Goal: Task Accomplishment & Management: Use online tool/utility

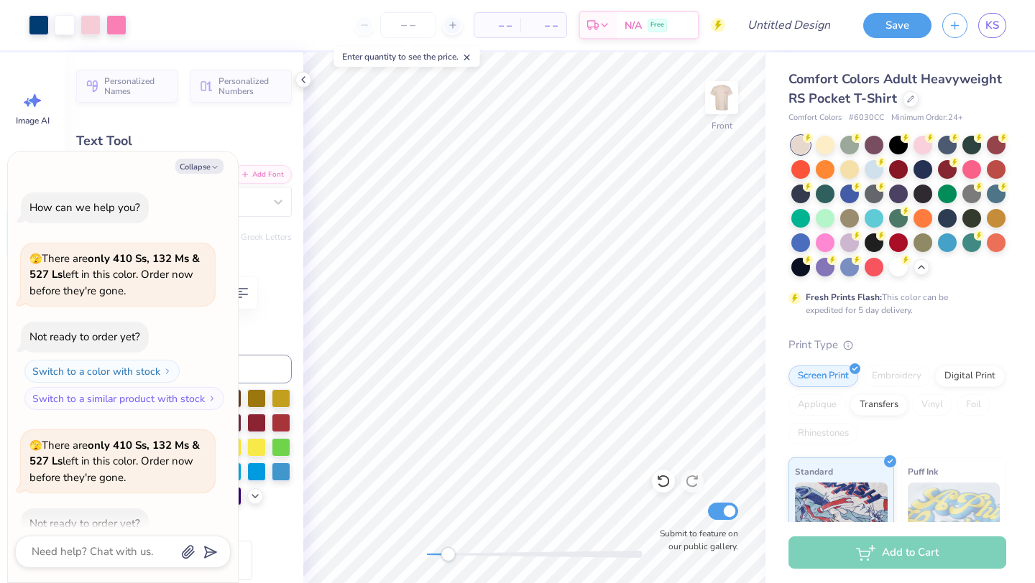
scroll to position [157, 0]
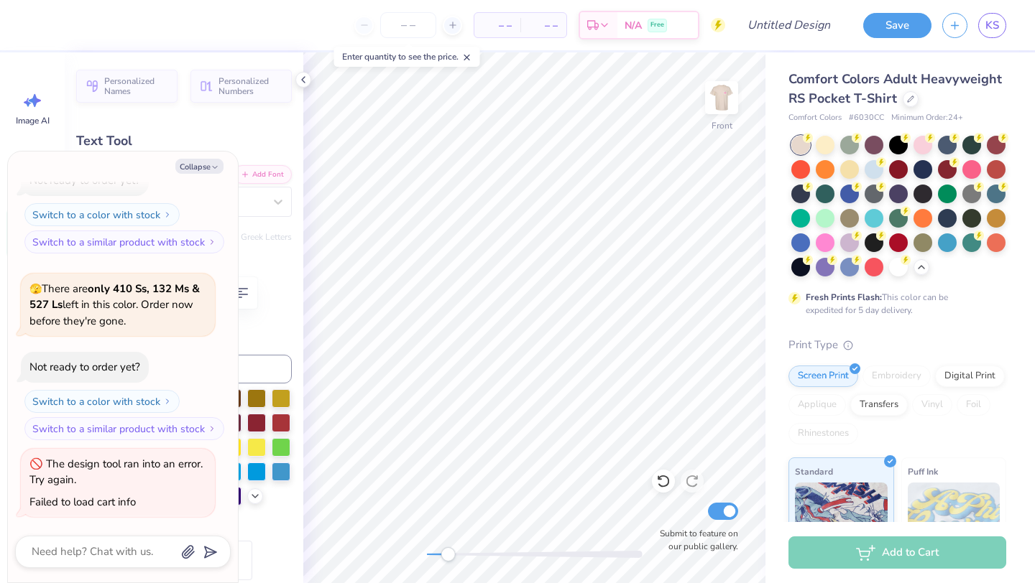
type textarea "x"
type textarea "A.O."
type textarea "x"
type textarea "A.O"
type textarea "x"
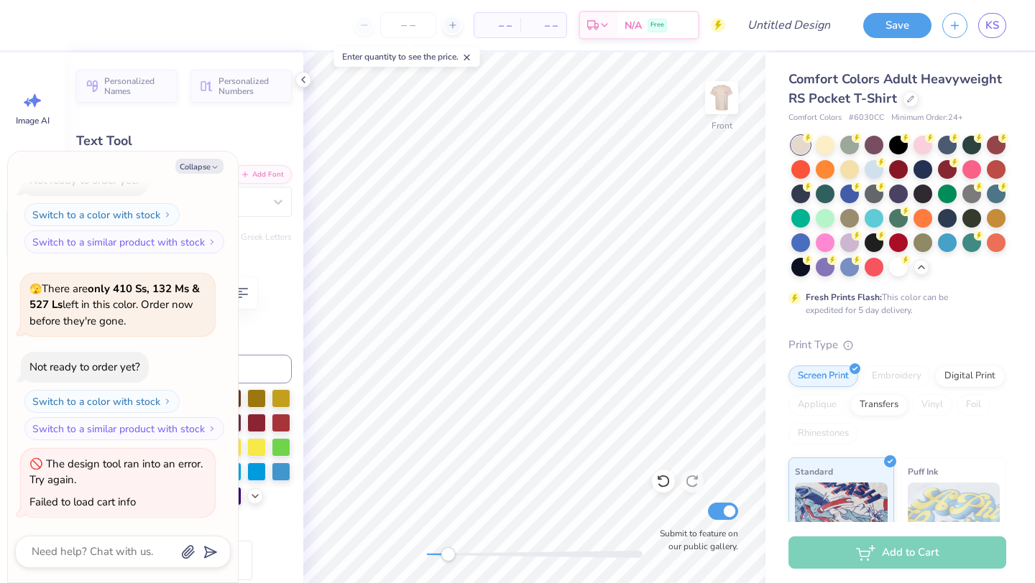
type textarea "A."
type textarea "x"
type textarea "A"
type textarea "x"
type textarea "S"
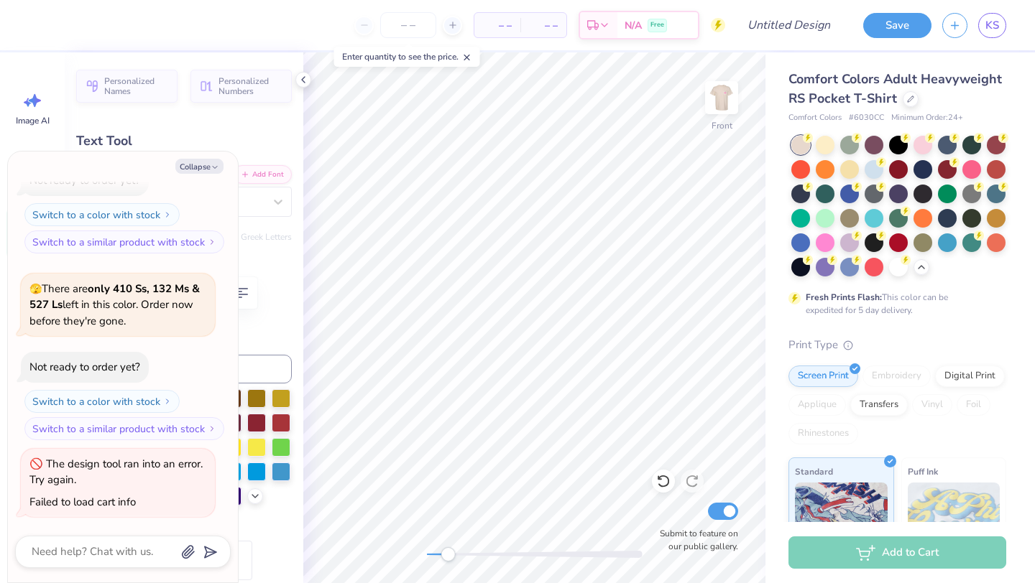
type textarea "x"
type textarea "SN"
type textarea "x"
type textarea "SNA"
type textarea "x"
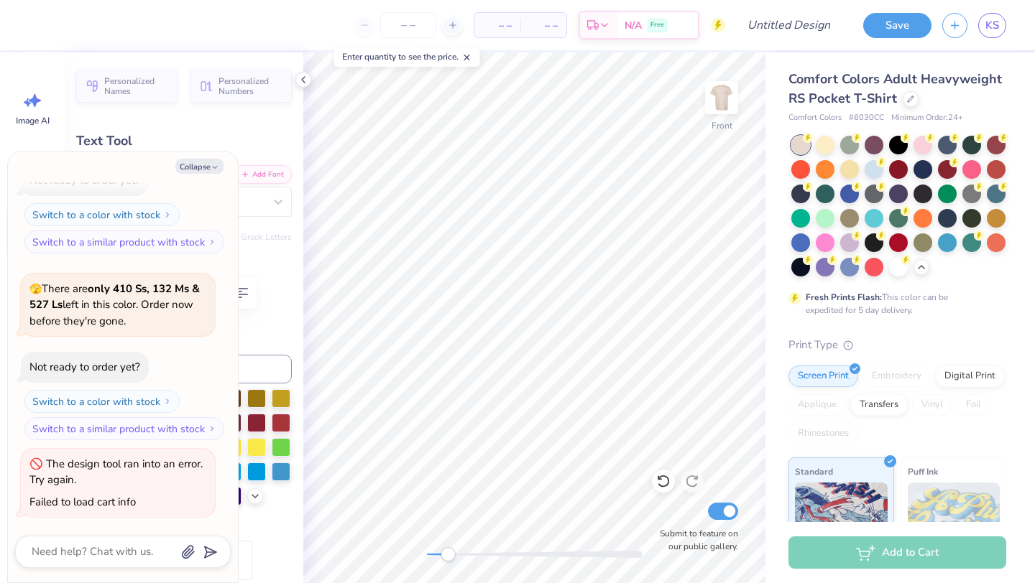
type textarea "SNAP"
type textarea "x"
type textarea "SNAPS"
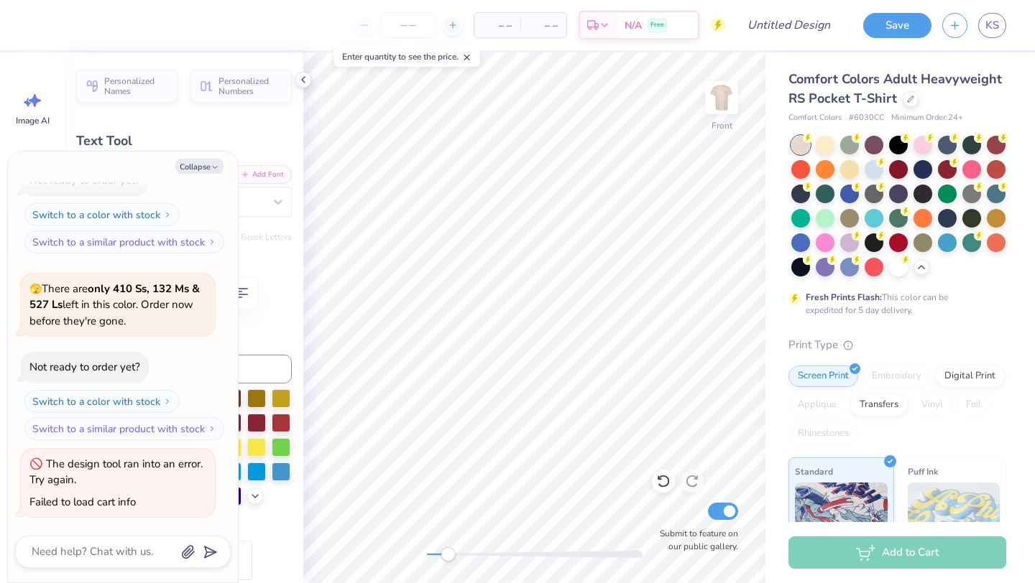
type textarea "x"
type input "0.66"
type input "5.99"
type textarea "x"
type textarea "p"
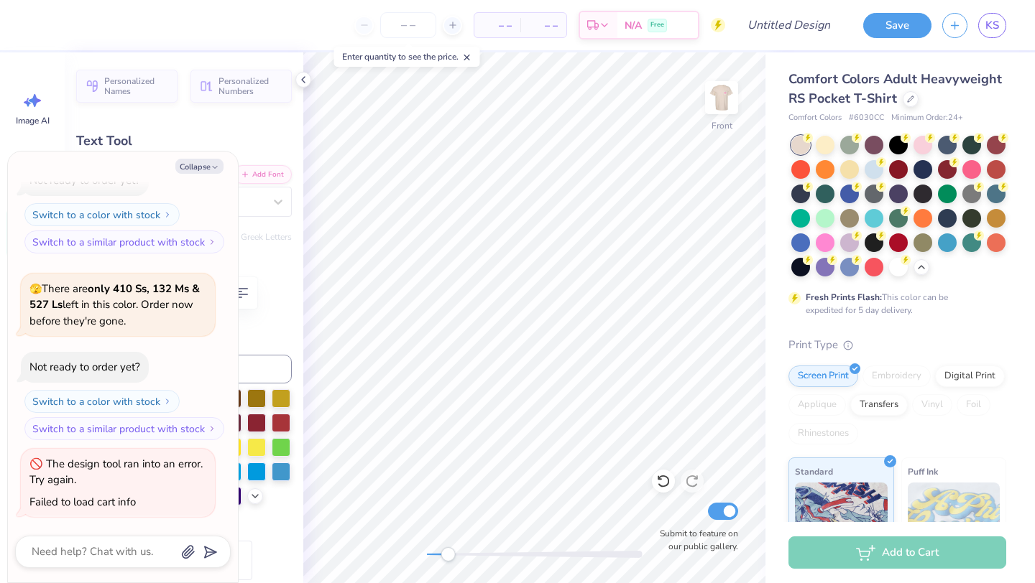
type textarea "x"
type textarea "P"
type textarea "x"
type textarea "PS"
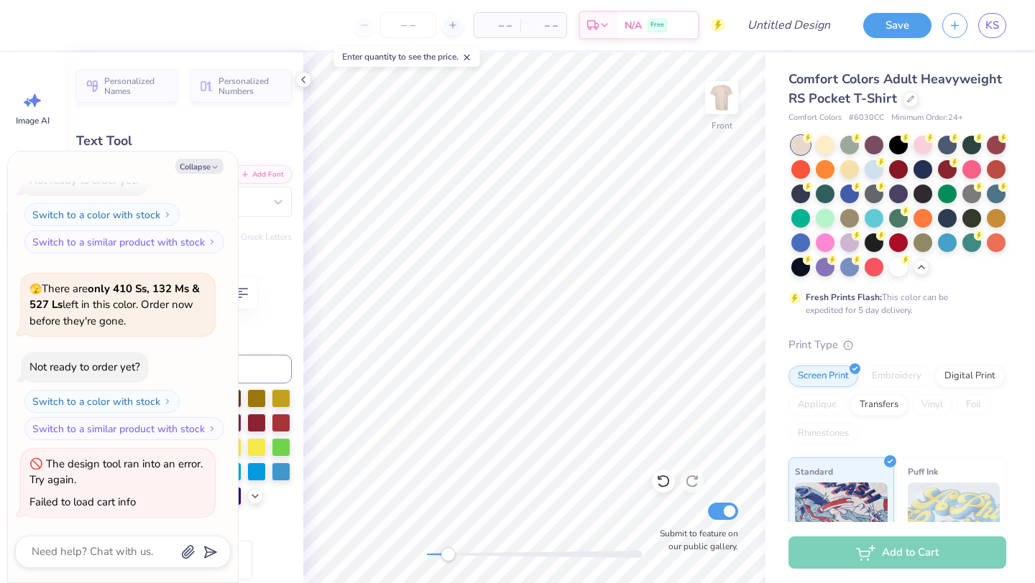
type textarea "x"
type textarea "PSU"
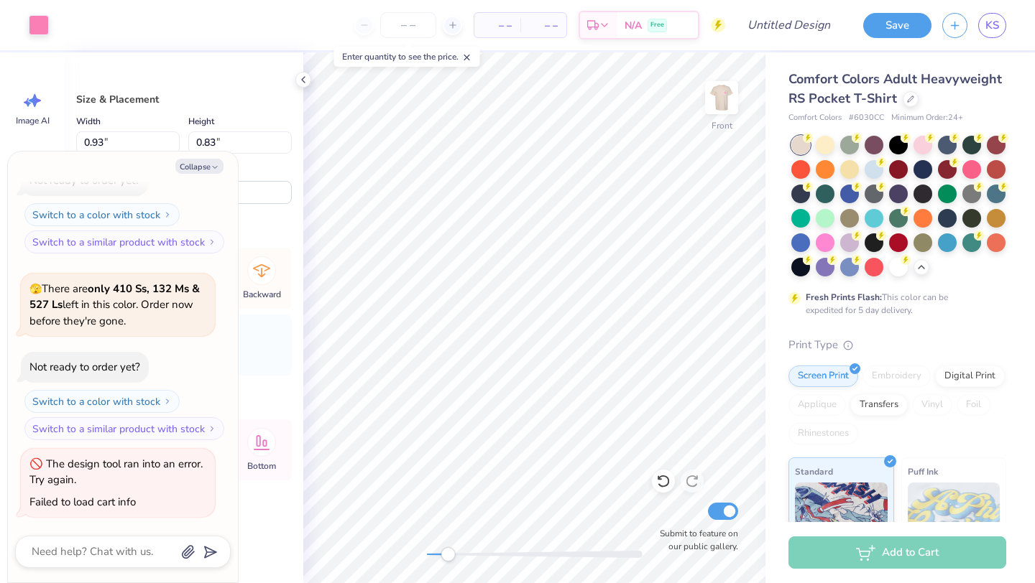
type textarea "x"
type input "8.11"
type input "4.81"
type input "3.42"
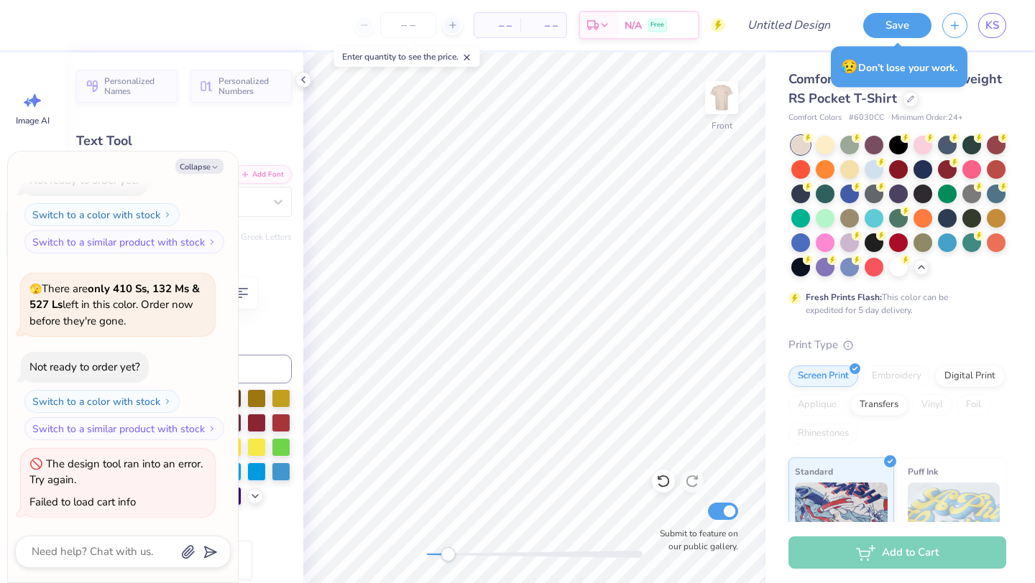
scroll to position [0, 3]
type textarea "x"
type textarea "Spring Bid Da"
type textarea "x"
type textarea "Spring Bid"
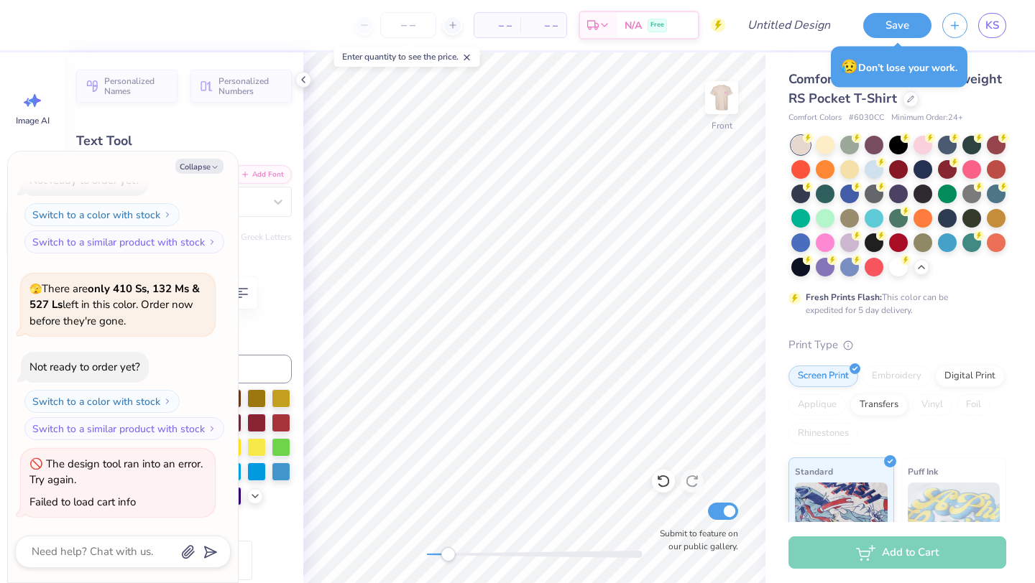
type textarea "x"
type textarea "Spring Bid"
type textarea "x"
type textarea "Spring Bi"
type textarea "x"
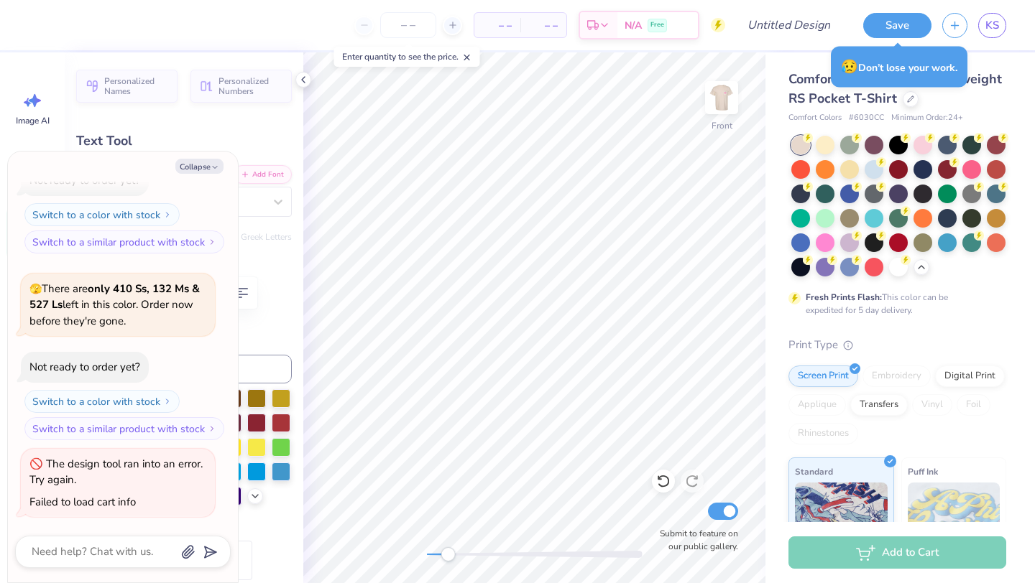
type textarea "Spring B"
type textarea "x"
type textarea "Spring"
type textarea "x"
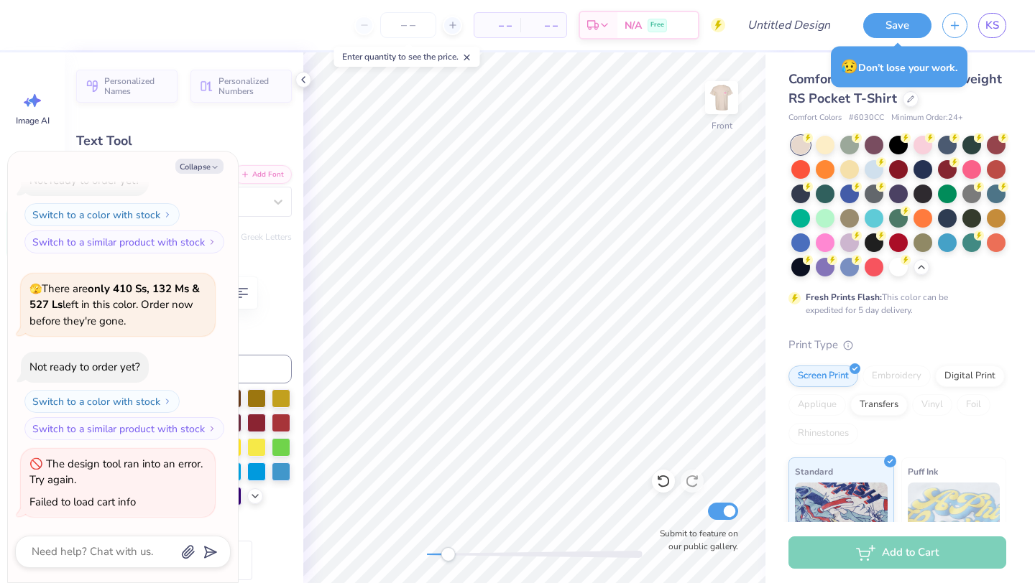
type textarea "Spring"
type textarea "x"
type textarea "Spri"
type textarea "x"
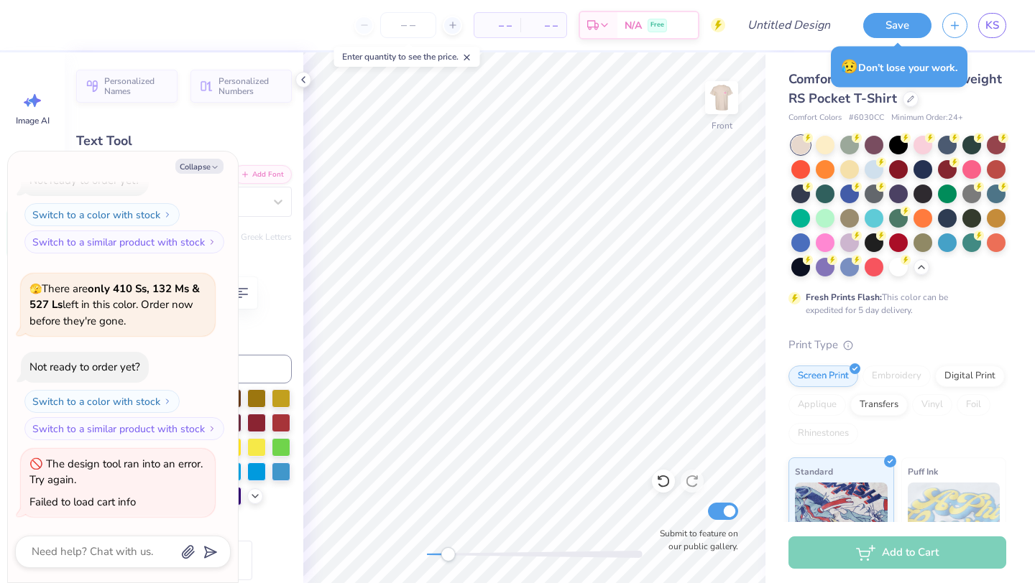
type textarea "Sp"
type textarea "x"
type textarea "S"
type textarea "x"
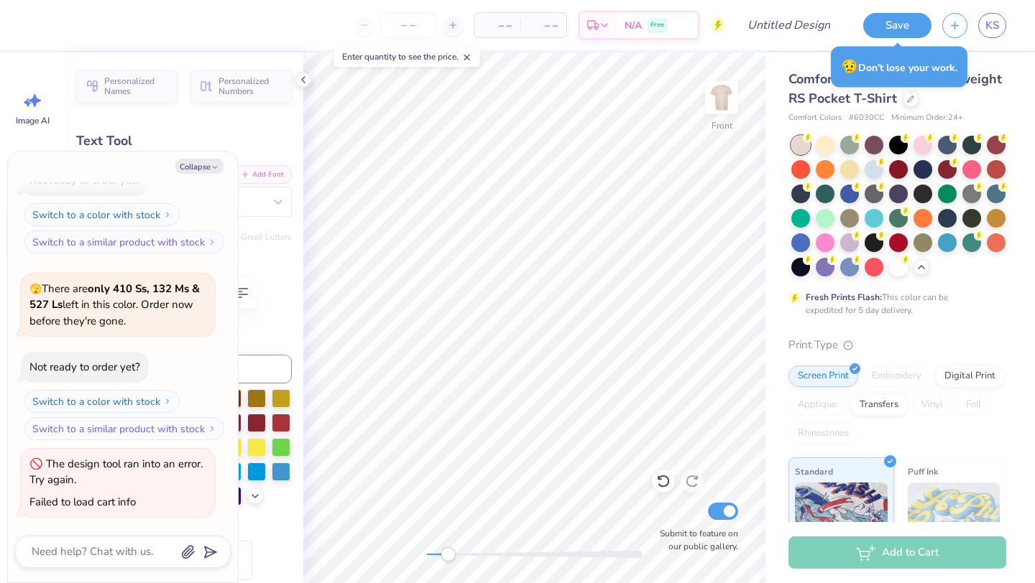
type textarea "F"
type textarea "x"
type textarea "Fa"
type textarea "x"
type textarea "Fal"
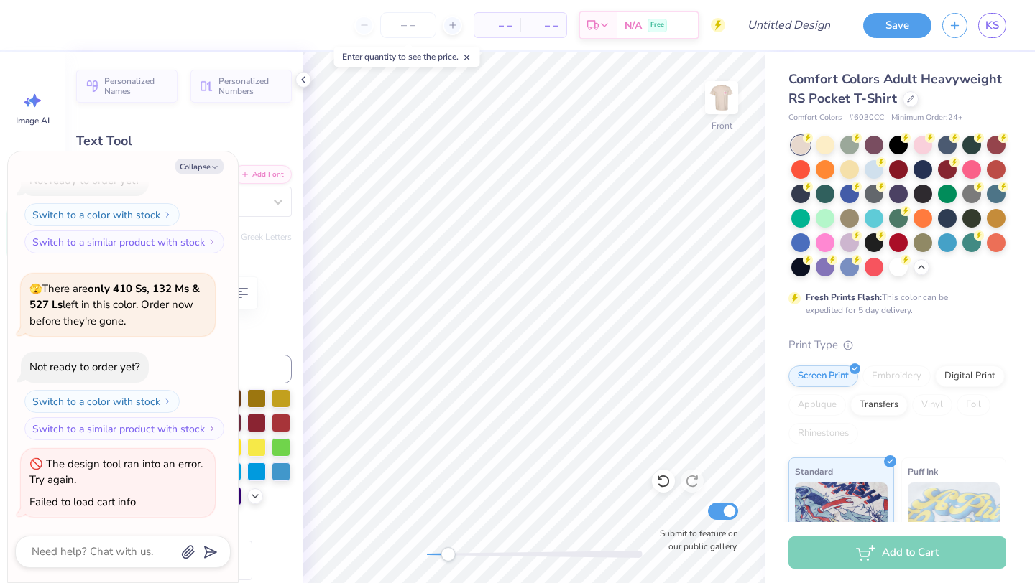
type textarea "x"
type textarea "Fall"
type textarea "x"
type textarea "Fall"
type textarea "x"
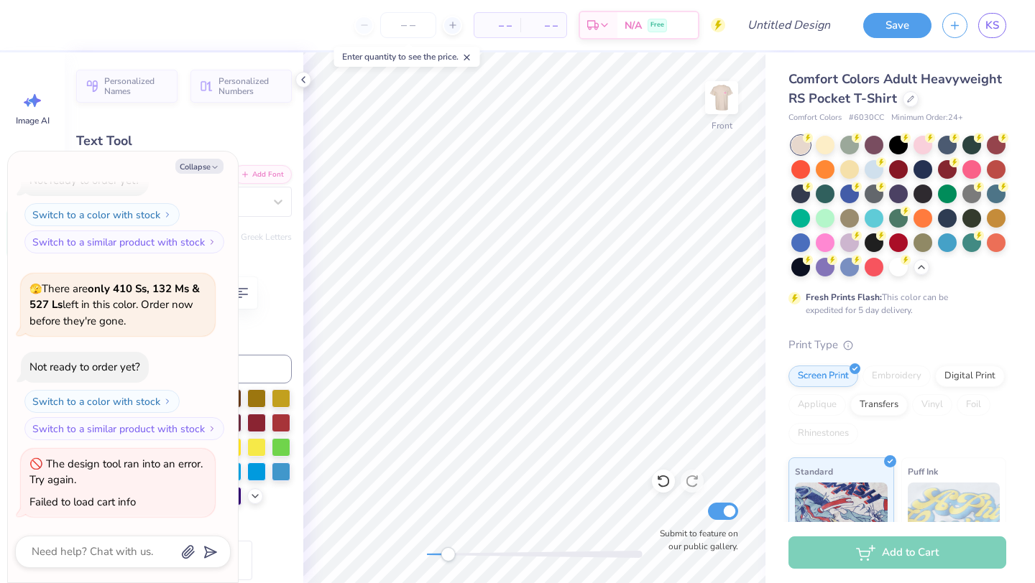
type textarea "Fall S"
type textarea "x"
type textarea "Fall Sr"
type textarea "x"
type textarea "Fall S"
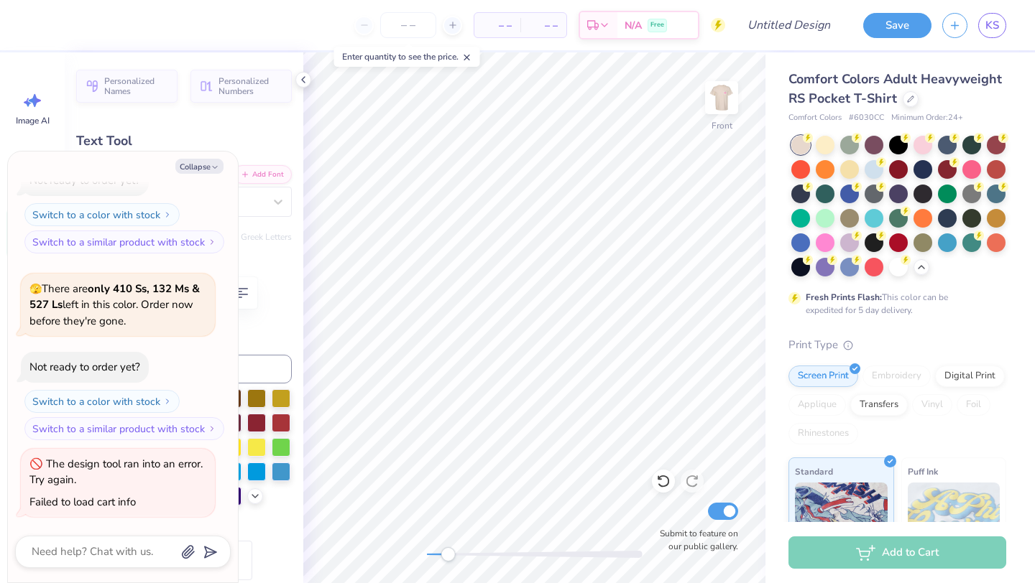
type textarea "x"
type textarea "Fall Sem"
type textarea "x"
type textarea "Fall Seme"
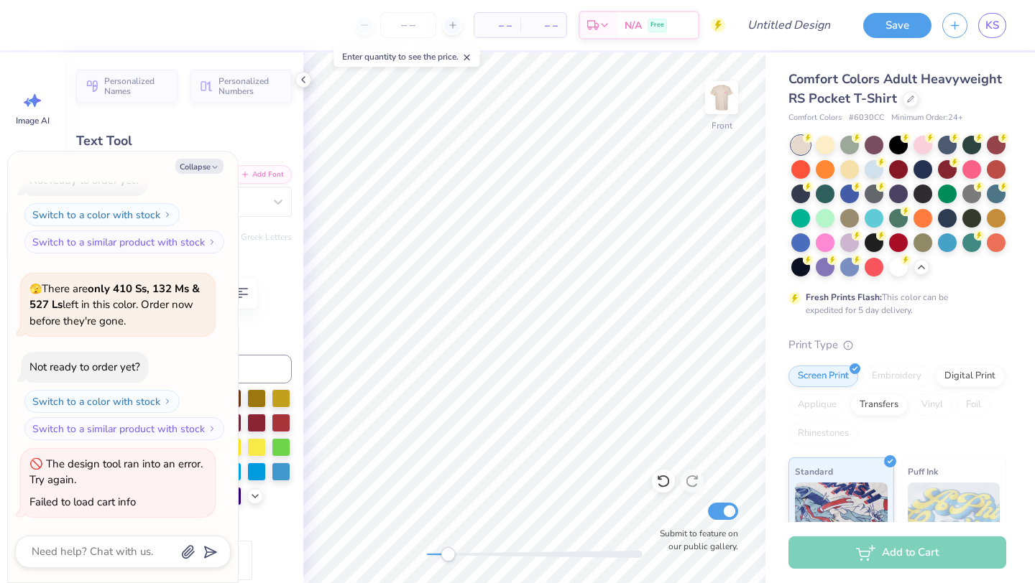
type textarea "x"
type textarea "Fall Semest"
type textarea "x"
type textarea "Fall Semeste"
type textarea "x"
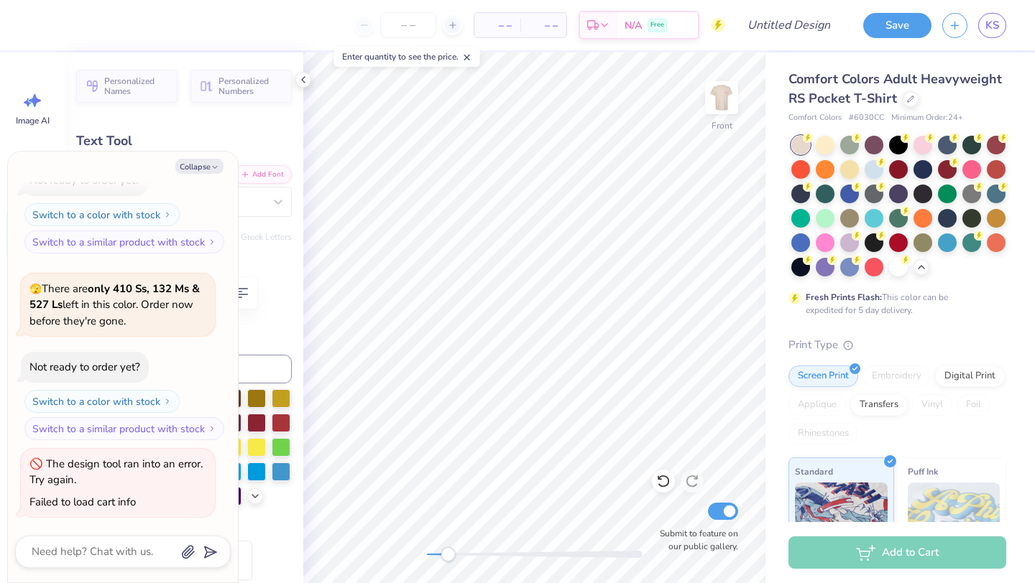
type textarea "Fall Semester"
type textarea "x"
type textarea "Fall Semester"
type textarea "x"
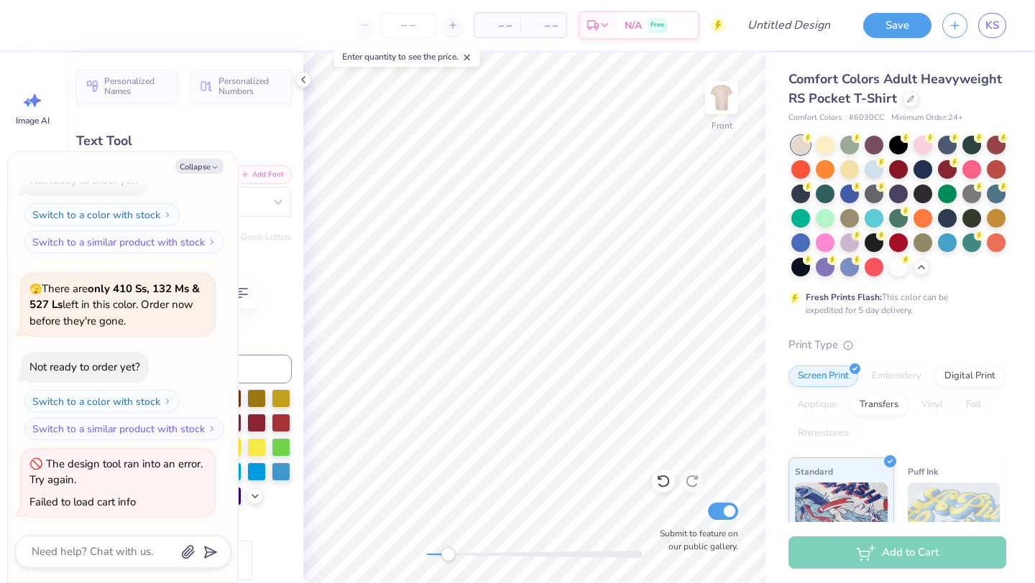
type textarea "Fall Semester 2"
type textarea "x"
type textarea "Fall Semester 20"
type textarea "x"
type textarea "Fall Semester 202"
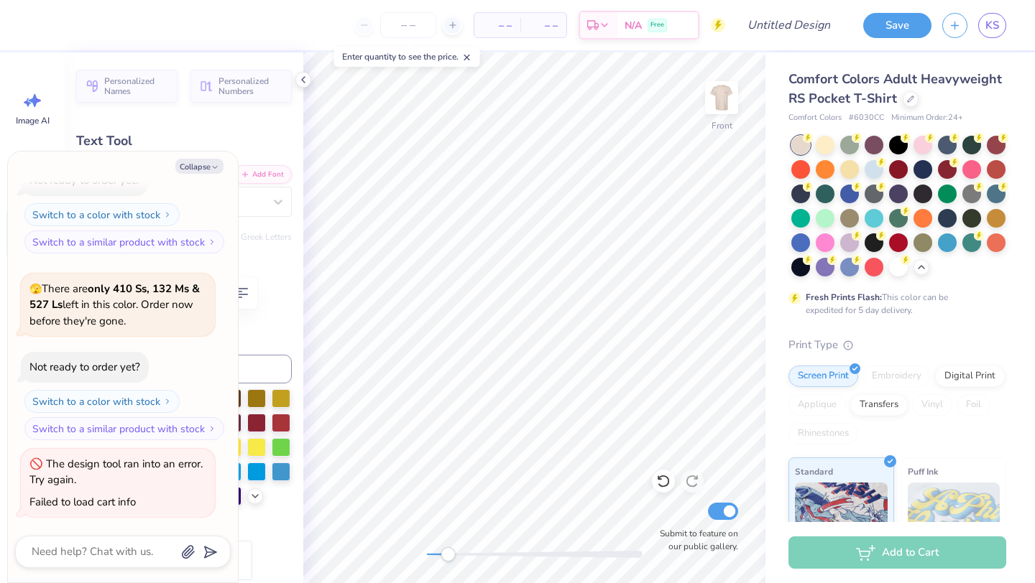
type textarea "x"
type textarea "Fall Semester 2025"
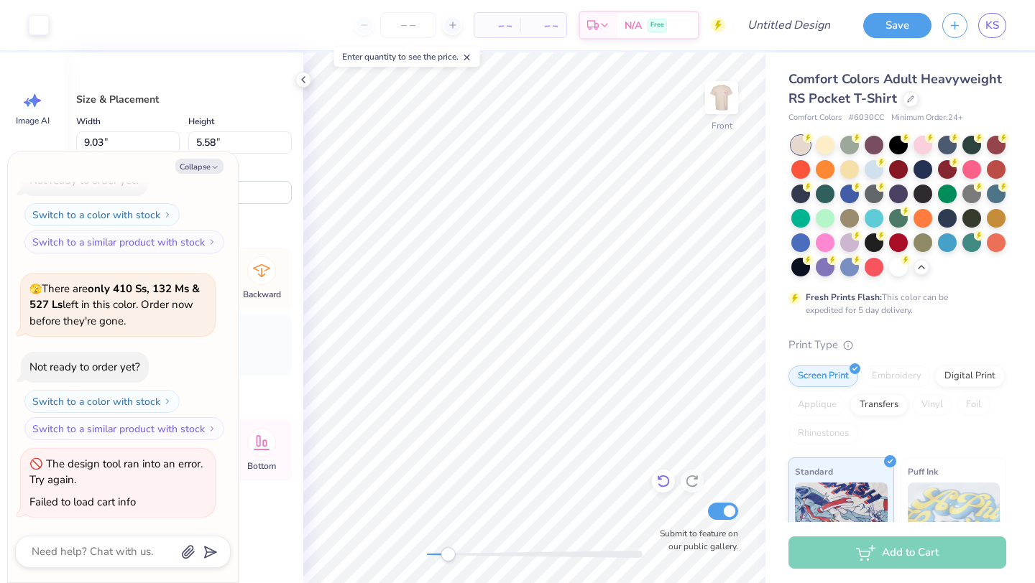
click at [656, 477] on icon at bounding box center [663, 481] width 14 height 14
click at [657, 477] on icon at bounding box center [663, 481] width 14 height 14
click at [687, 479] on icon at bounding box center [692, 482] width 12 height 13
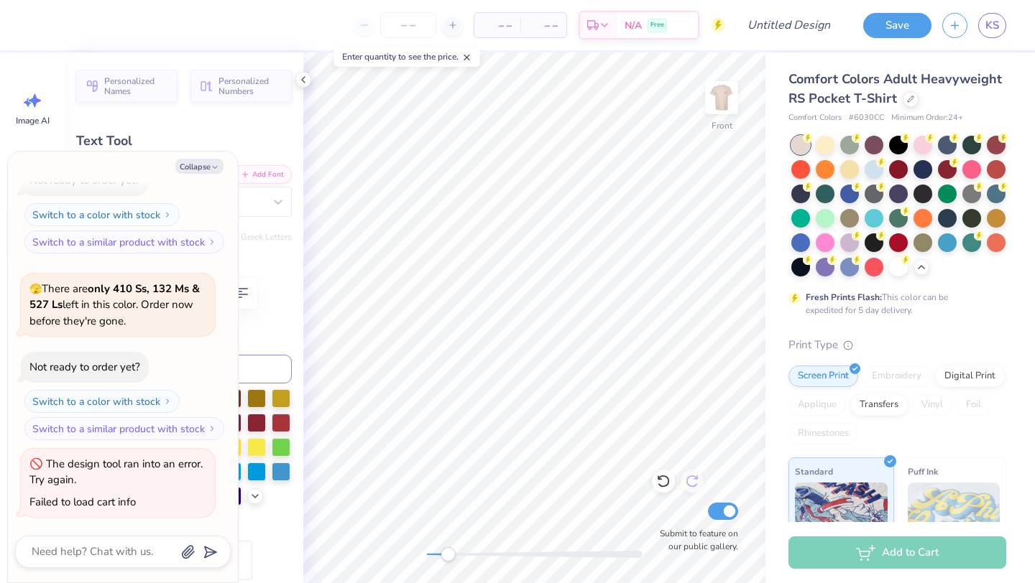
scroll to position [0, 4]
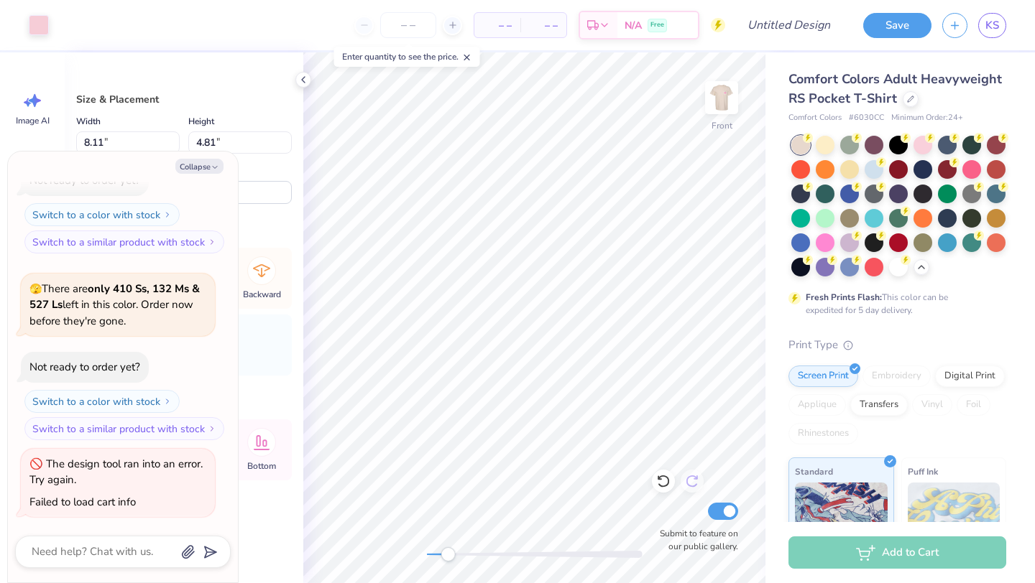
type textarea "x"
type input "8.13"
type input "4.83"
click at [659, 486] on icon at bounding box center [663, 482] width 12 height 13
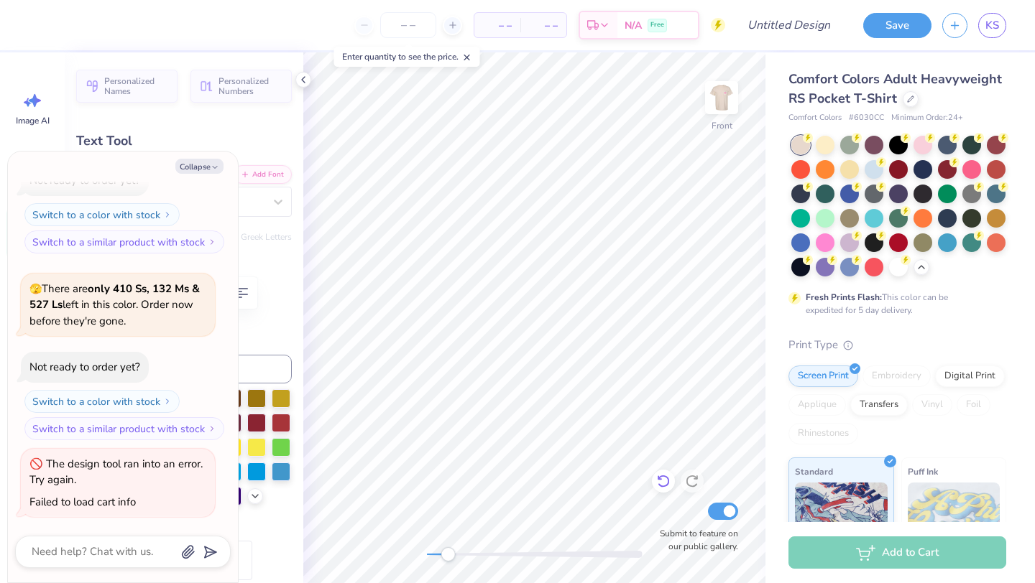
type textarea "x"
type input "2.36"
type input "0.90"
type input "7.41"
type input "-9.4"
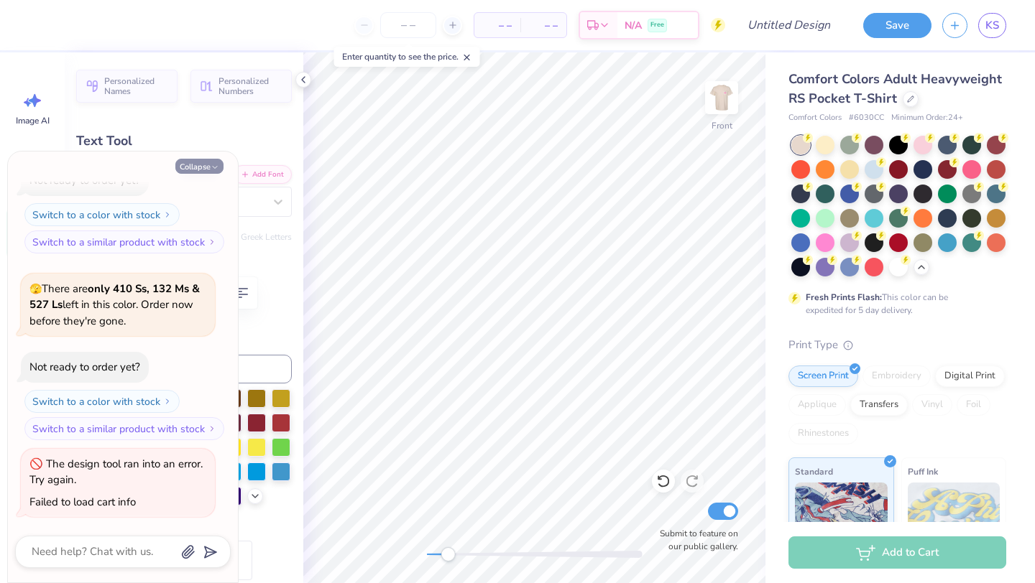
click at [213, 169] on icon "button" at bounding box center [215, 167] width 9 height 9
type textarea "x"
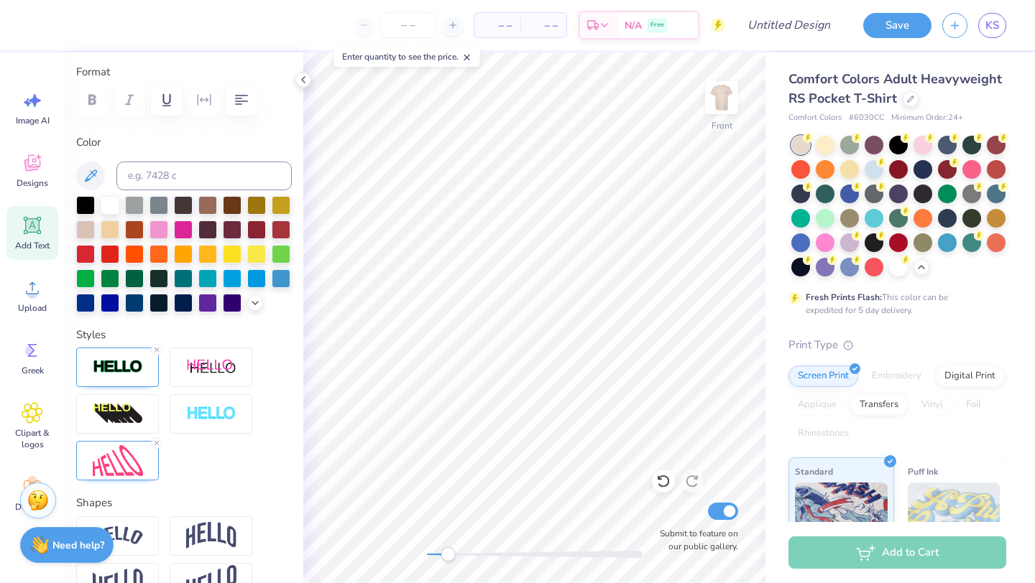
scroll to position [603, 0]
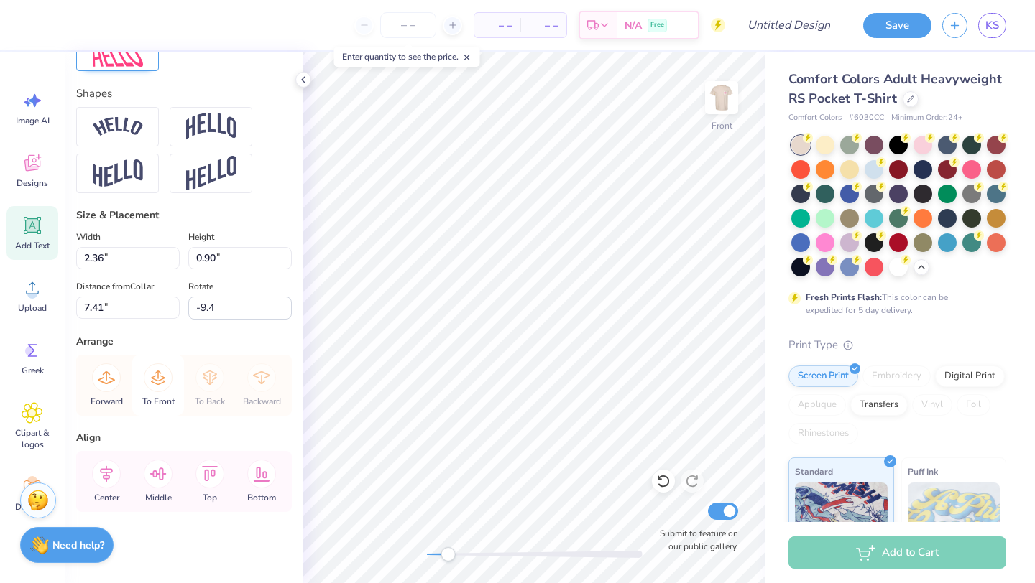
click at [157, 379] on icon at bounding box center [158, 378] width 29 height 29
type input "1.62"
type input "0.98"
click at [155, 389] on icon at bounding box center [158, 378] width 29 height 29
type input "8.22"
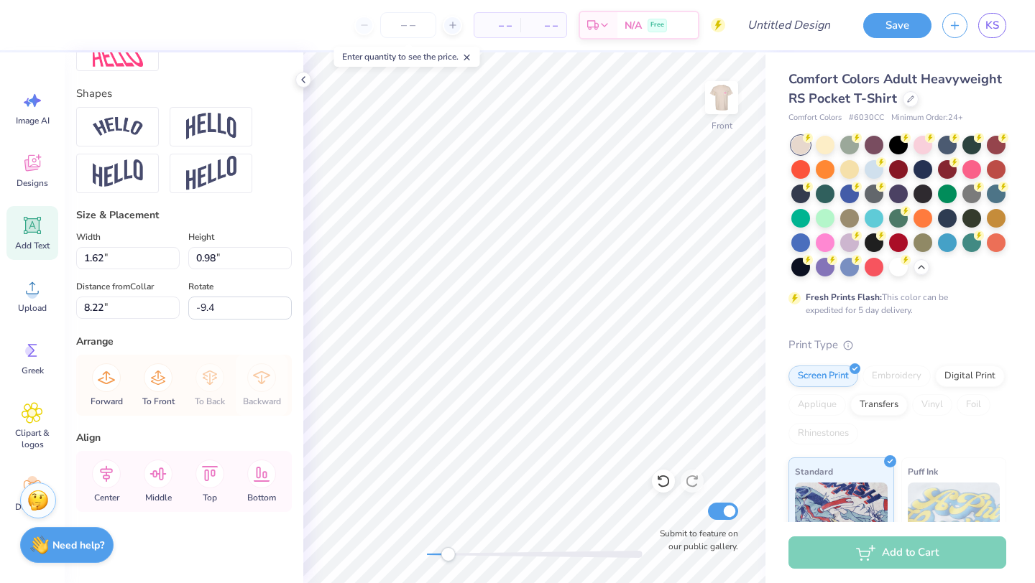
type input "2.20"
type input "0.90"
type input "9.04"
click at [152, 384] on icon at bounding box center [158, 378] width 29 height 29
type input "0.0"
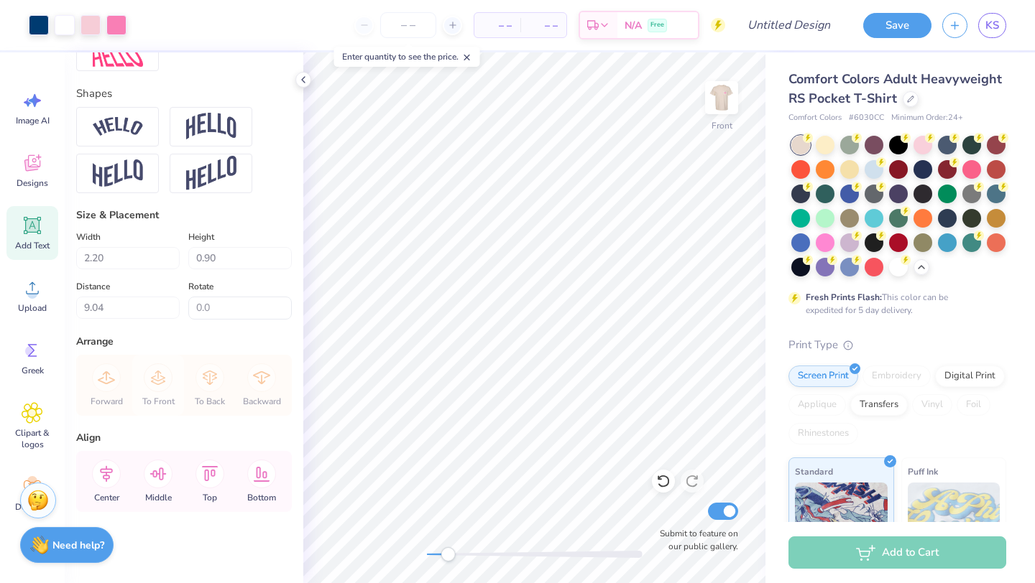
type input "1.87"
type input "0.68"
type input "9.94"
type input "-9.4"
click at [156, 381] on icon at bounding box center [158, 378] width 29 height 29
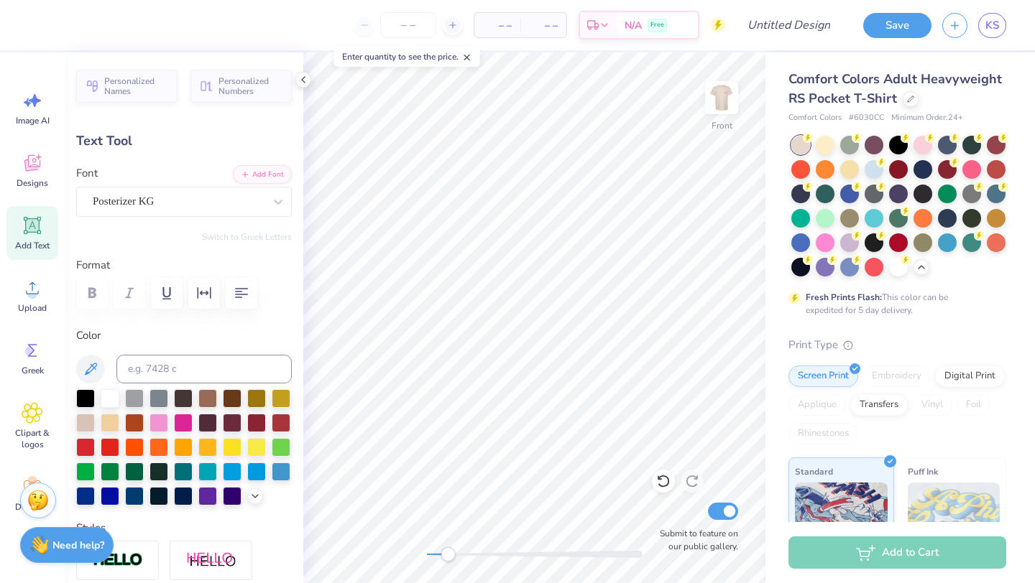
scroll to position [0, 1]
type textarea "From: SNAPS"
type input "2.45"
type input "0.60"
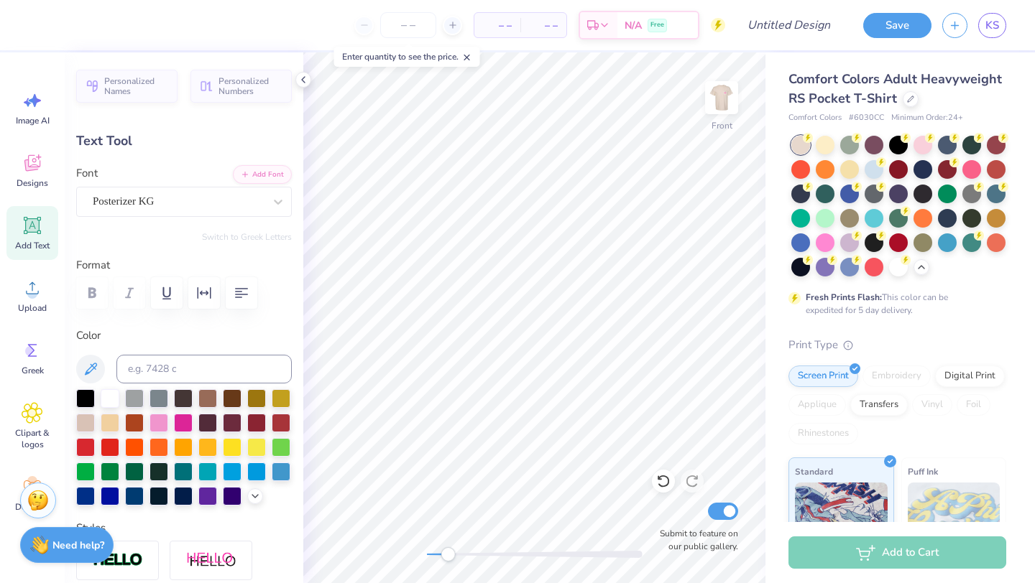
type input "7.89"
type input "-10.7"
click at [38, 230] on icon at bounding box center [33, 226] width 14 height 14
type input "6.03"
type input "1.75"
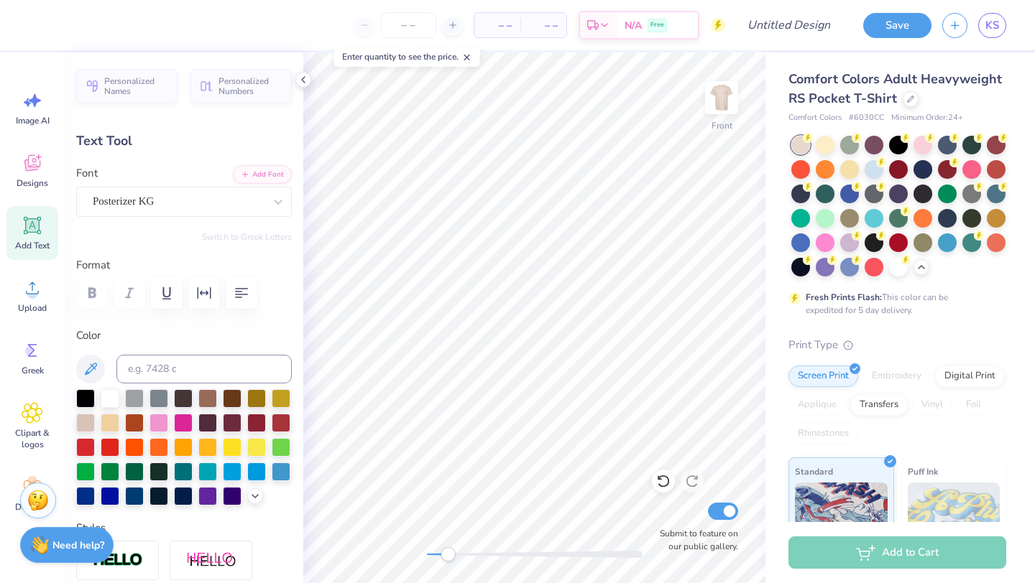
type input "13.38"
type input "0.0"
click at [164, 200] on div "Super Dream" at bounding box center [178, 201] width 174 height 22
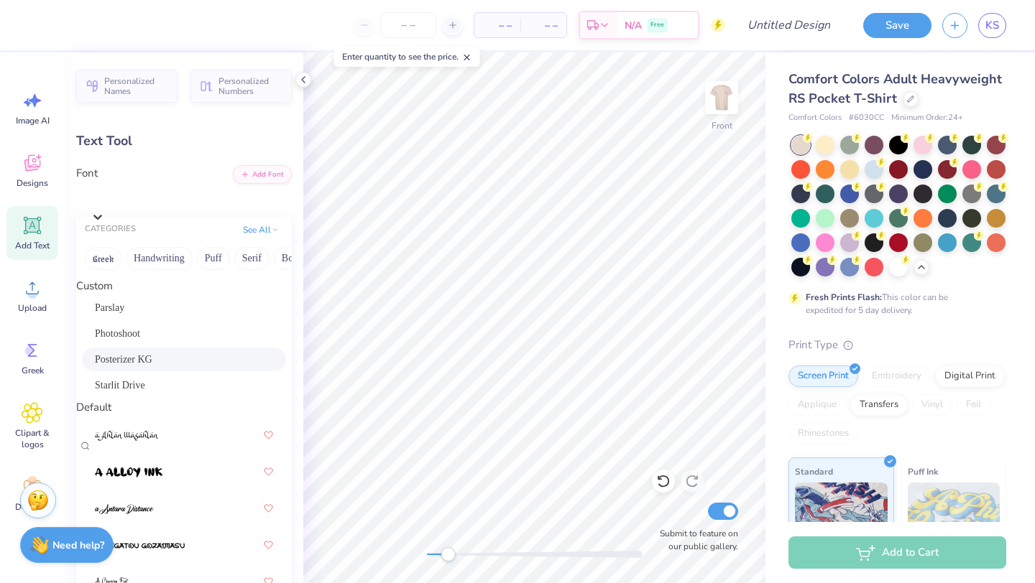
click at [149, 367] on span "Posterizer KG" at bounding box center [123, 359] width 57 height 15
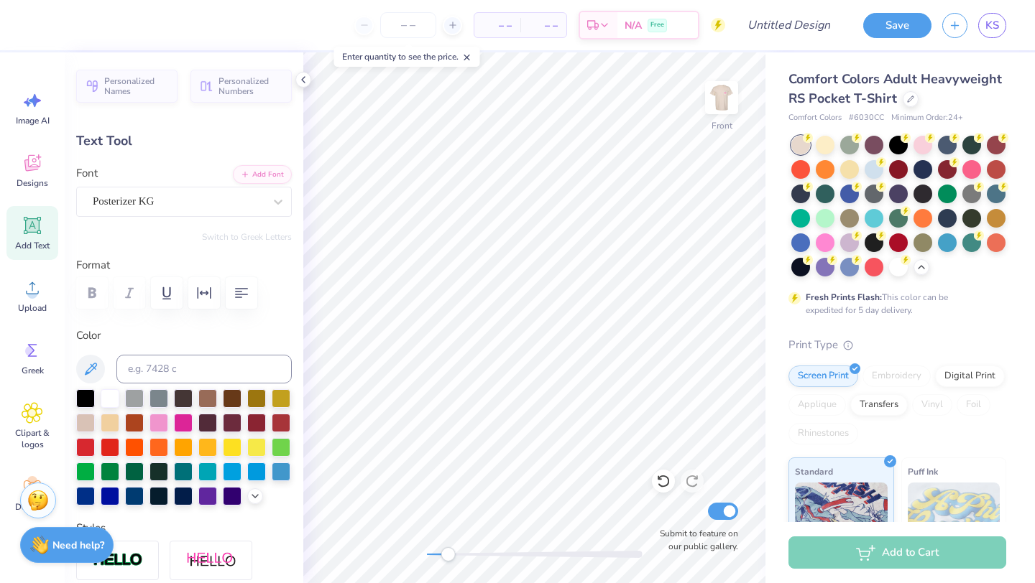
scroll to position [0, 0]
type input "6.98"
type input "1.82"
type input "13.34"
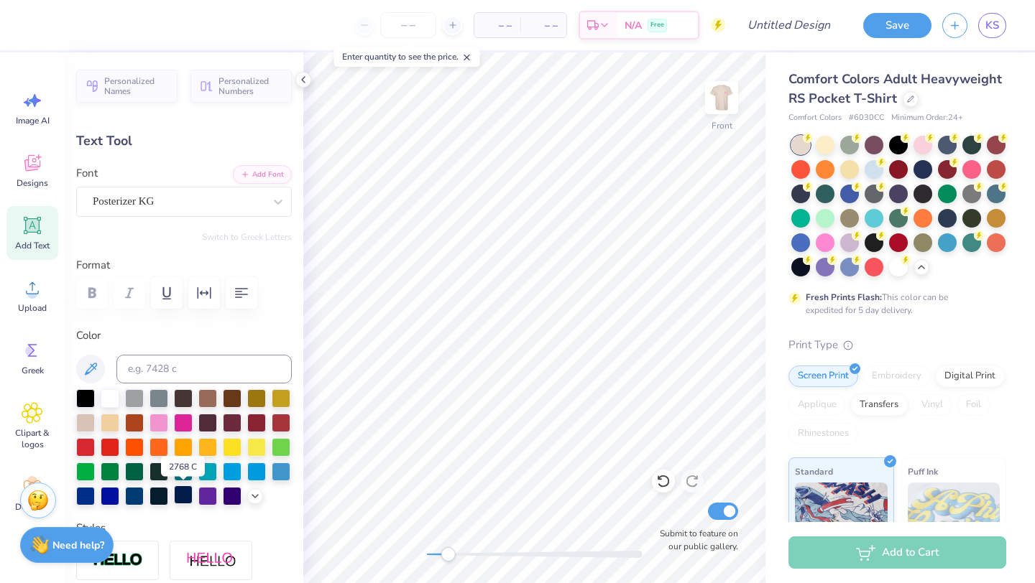
click at [177, 498] on div at bounding box center [183, 495] width 19 height 19
type textarea "nurses!"
type input "8.33"
type input "1.84"
type input "13.33"
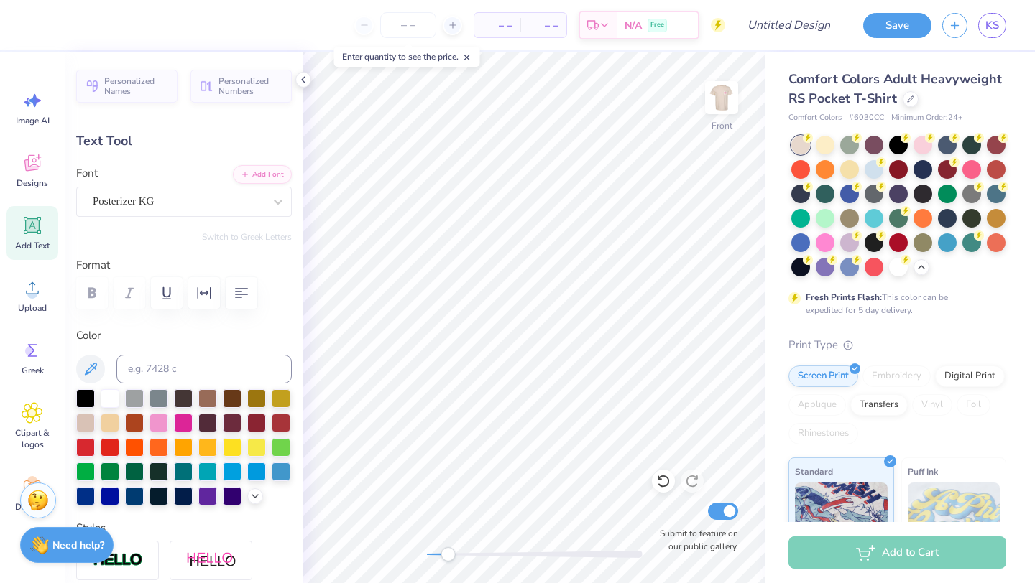
type input "1.66"
type input "0.37"
type input "9.94"
type input "1.76"
type input "0.39"
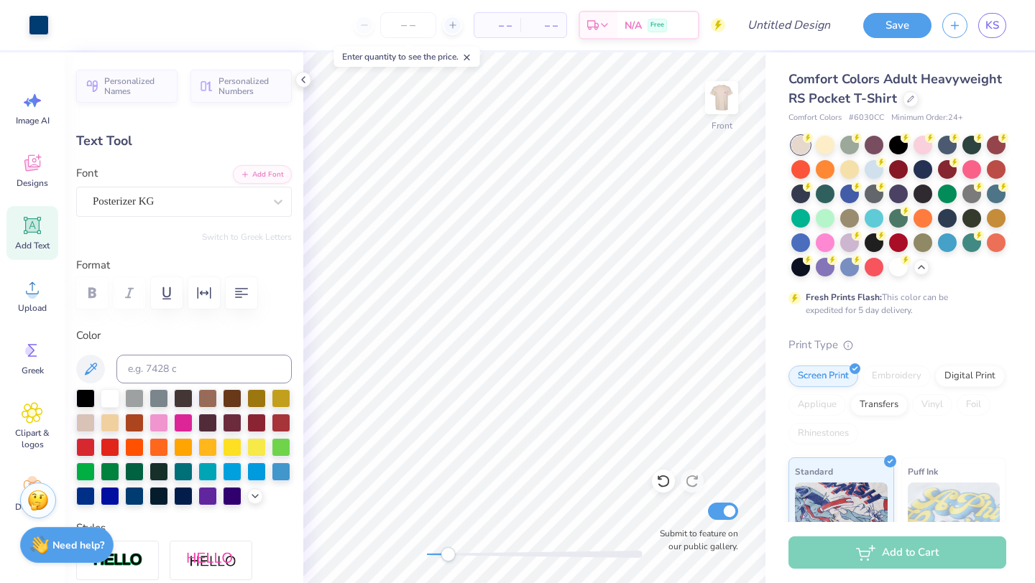
type input "2.06"
type input "0.60"
type input "9.19"
type input "-10.7"
type input "1.76"
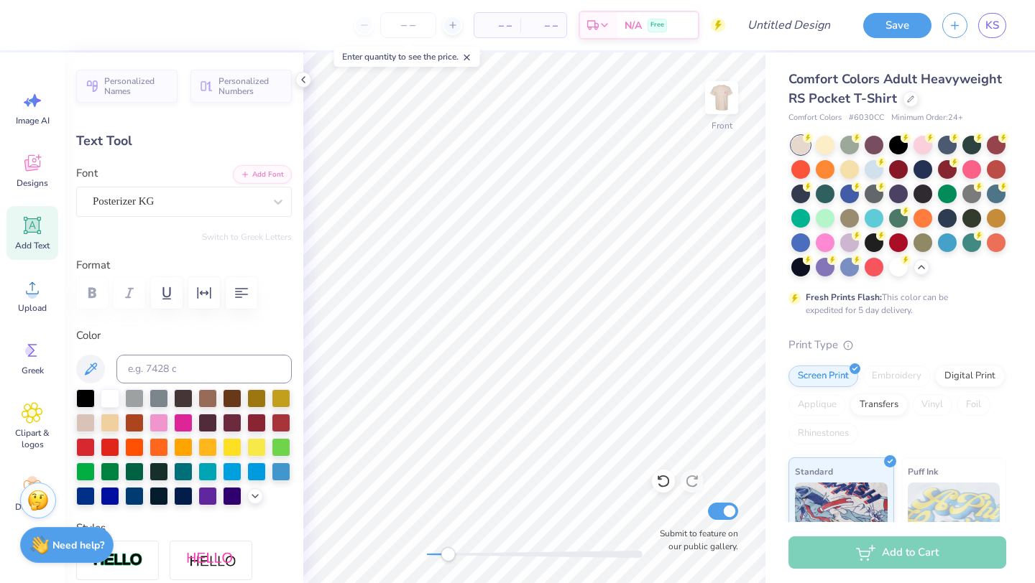
type input "0.39"
type input "9.94"
type input "0.0"
click at [128, 502] on div at bounding box center [134, 495] width 19 height 19
type textarea "nurses"
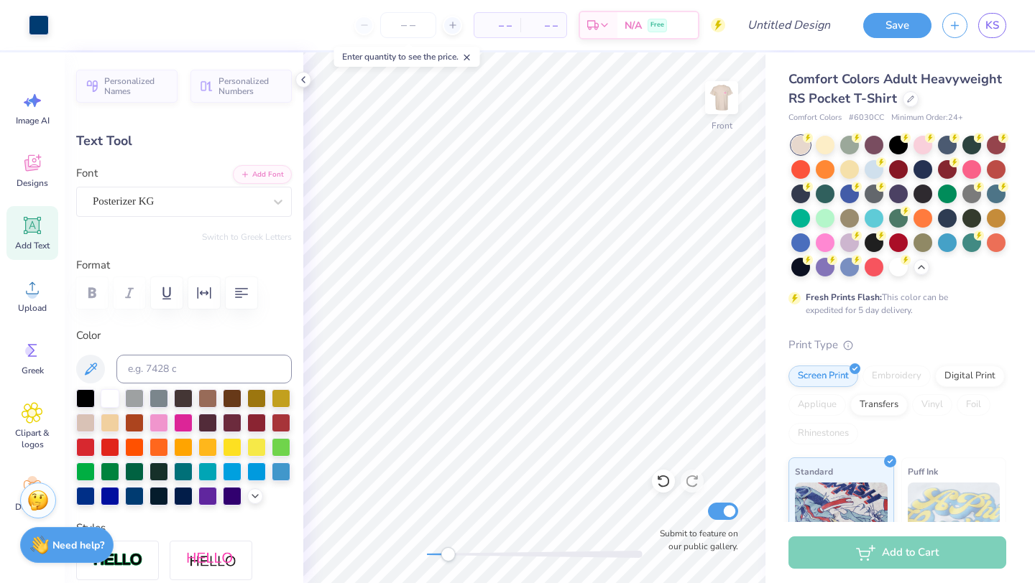
type input "1.62"
type input "0.27"
type input "10.00"
type input "1.16"
type input "0.20"
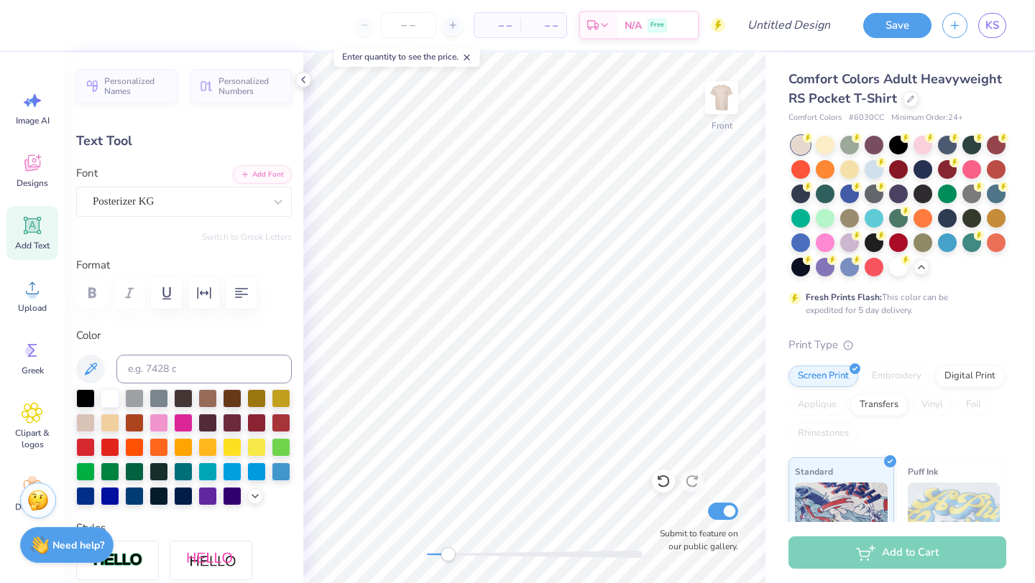
type input "-11.2"
type input "1.06"
type input "0.36"
type input "8.53"
type input "-11.2"
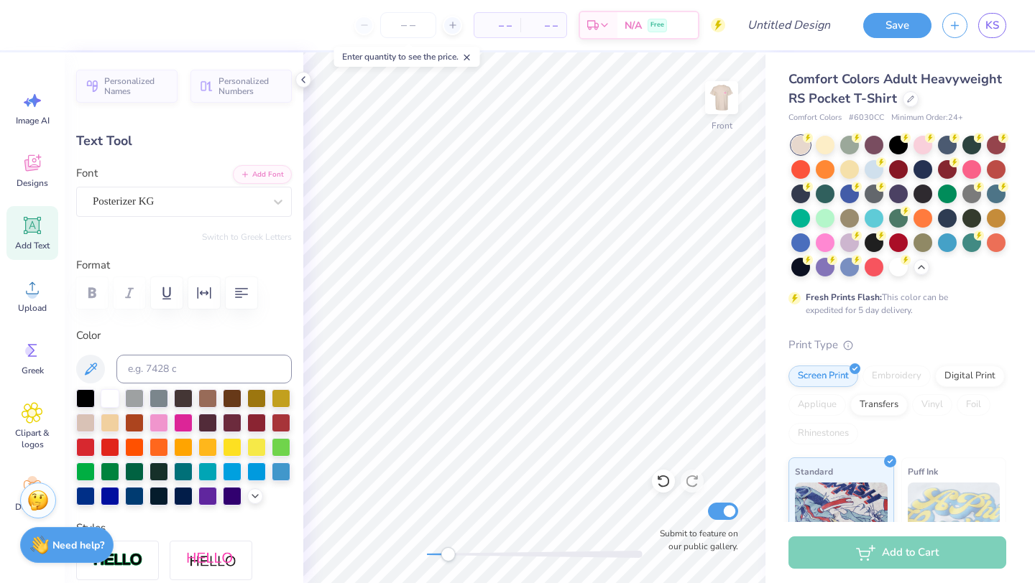
type input "1.13"
type input "0.39"
type input "8.52"
type input "2.45"
type input "0.60"
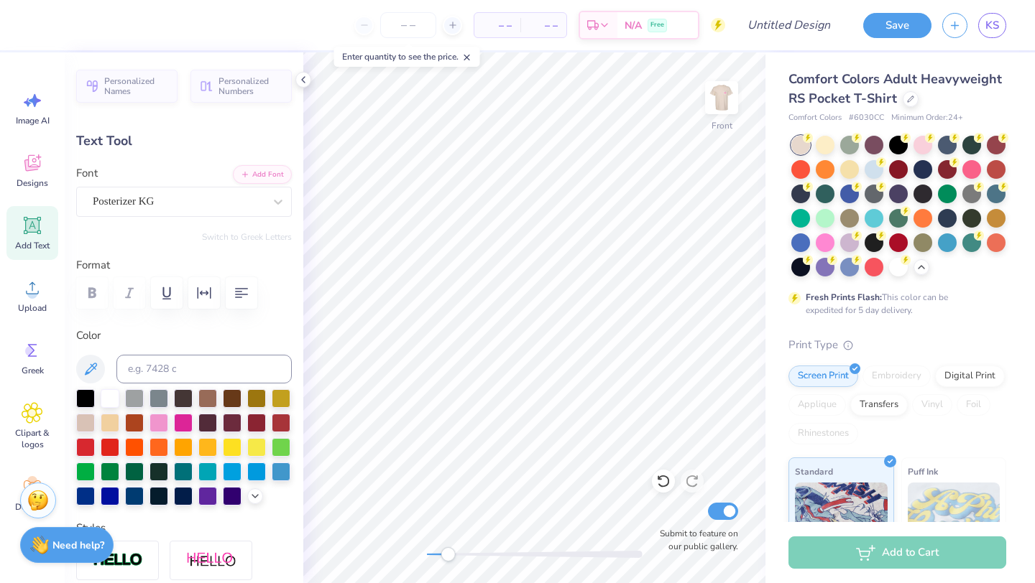
type input "7.89"
type input "-10.7"
click at [665, 483] on icon at bounding box center [663, 481] width 14 height 14
type textarea "To: the future"
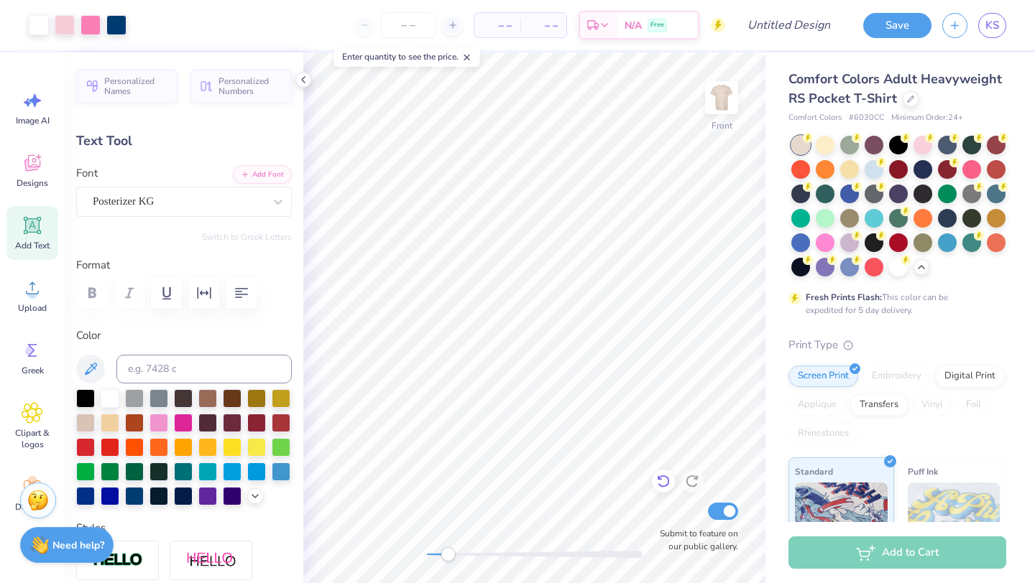
type input "0.0"
type input "2.04"
type input "0.52"
type input "7.93"
type input "-10.7"
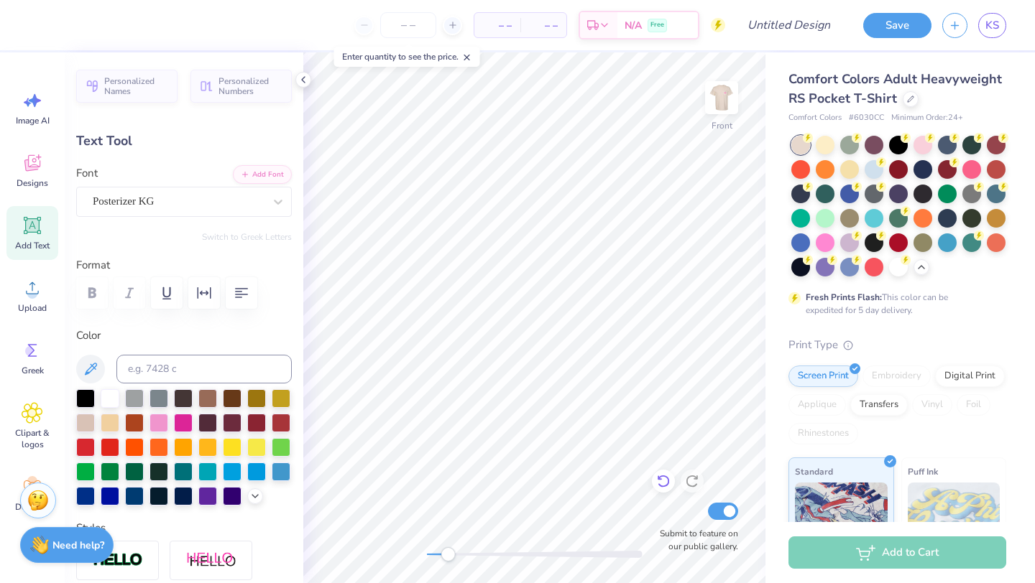
type input "1.13"
type input "0.39"
type input "8.52"
type input "-11.2"
type input "1.08"
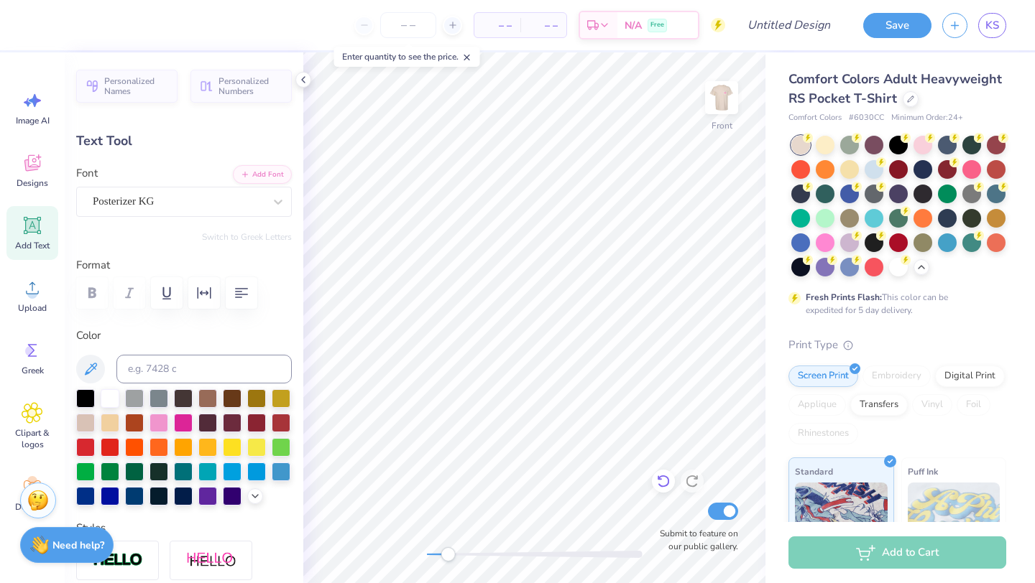
type input "0.37"
type input "0.0"
type input "2.04"
type input "0.52"
type input "8.00"
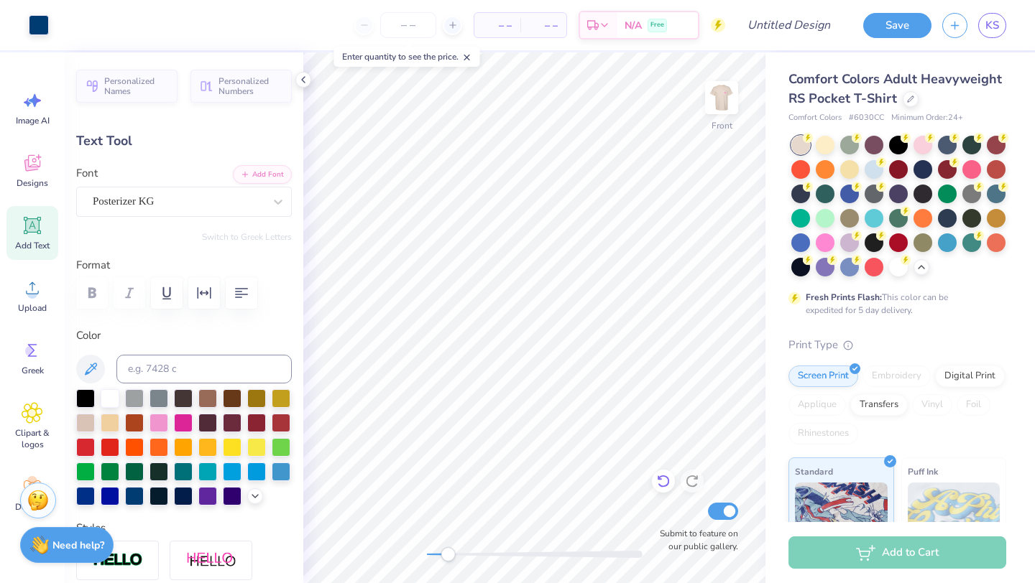
type input "-10.7"
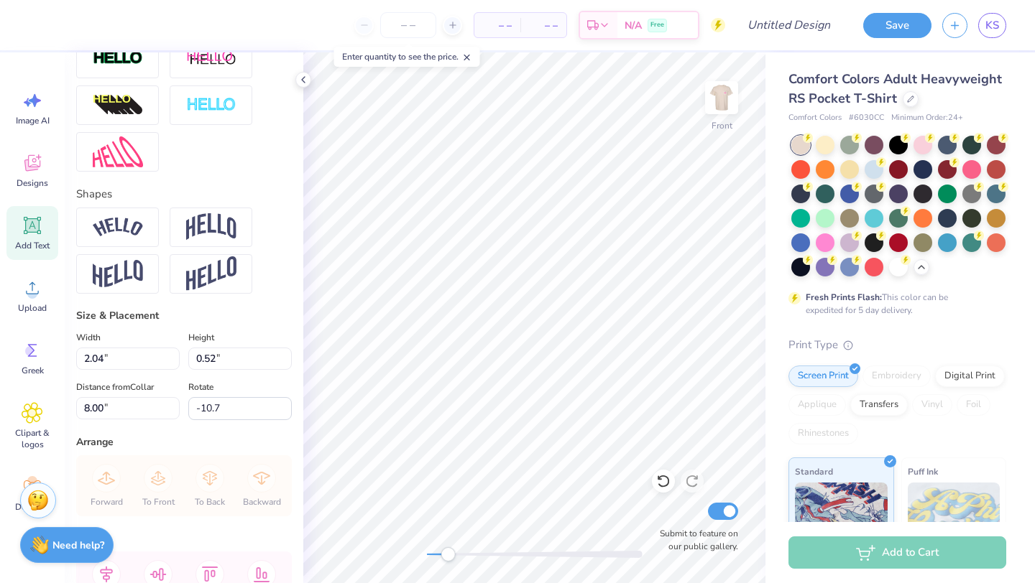
scroll to position [503, 0]
click at [177, 353] on input "2.05" at bounding box center [127, 358] width 103 height 22
click at [177, 353] on input "2.06" at bounding box center [127, 358] width 103 height 22
click at [177, 353] on input "2.07" at bounding box center [127, 358] width 103 height 22
click at [177, 353] on input "2.08" at bounding box center [127, 358] width 103 height 22
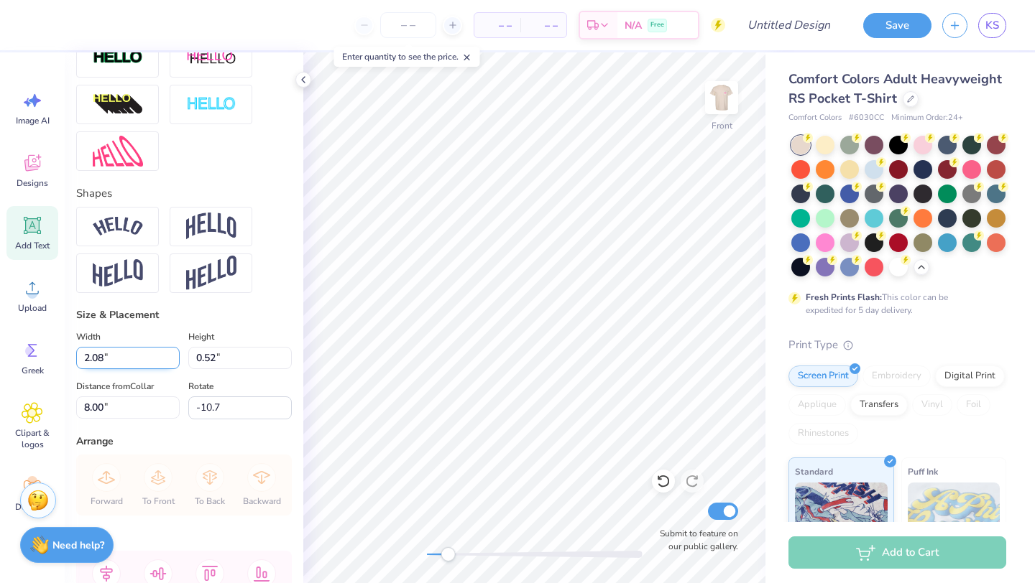
click at [177, 353] on input "2.09" at bounding box center [127, 358] width 103 height 22
click at [177, 353] on input "2.1" at bounding box center [127, 358] width 103 height 22
click at [177, 353] on input "2.11" at bounding box center [127, 358] width 103 height 22
click at [177, 353] on input "2.12" at bounding box center [127, 358] width 103 height 22
click at [177, 353] on input "2.13" at bounding box center [127, 358] width 103 height 22
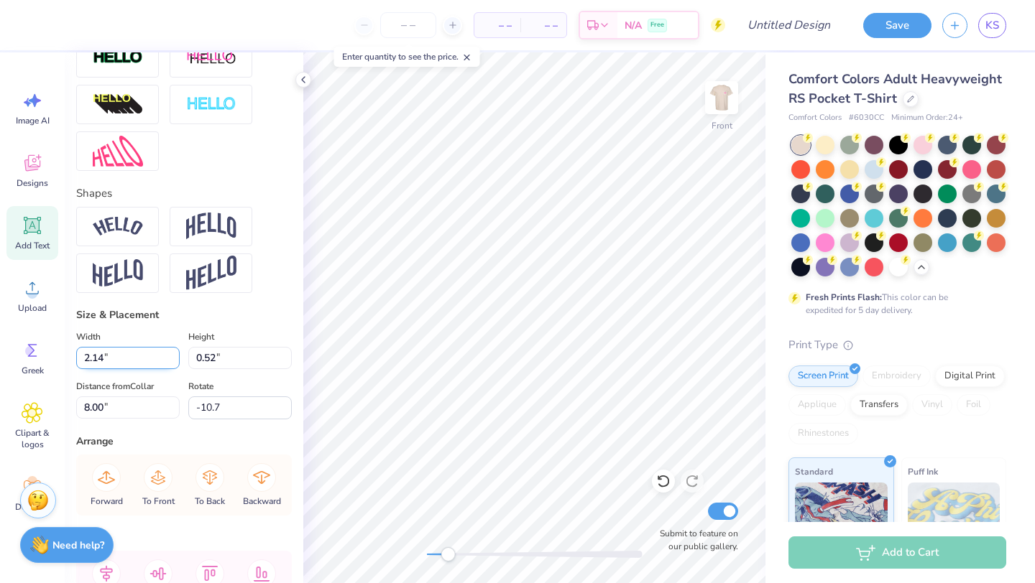
click at [177, 353] on input "2.14" at bounding box center [127, 358] width 103 height 22
click at [177, 353] on input "2.15" at bounding box center [127, 358] width 103 height 22
click at [177, 353] on input "2.16" at bounding box center [127, 358] width 103 height 22
type input "2.17"
click at [177, 353] on input "2.17" at bounding box center [127, 358] width 103 height 22
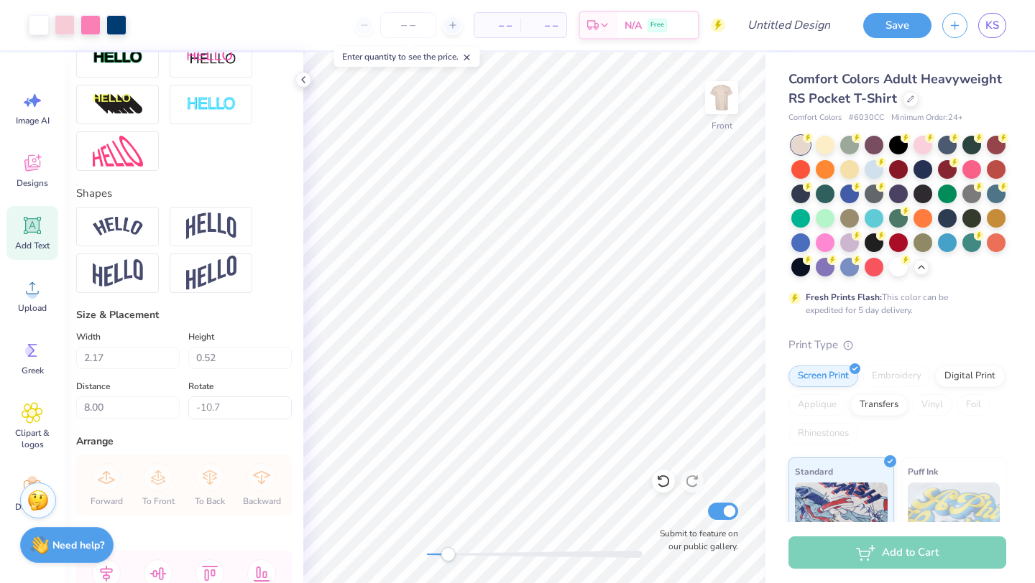
type input "0.0"
type input "2.06"
type input "0.60"
type input "9.19"
type input "-10.7"
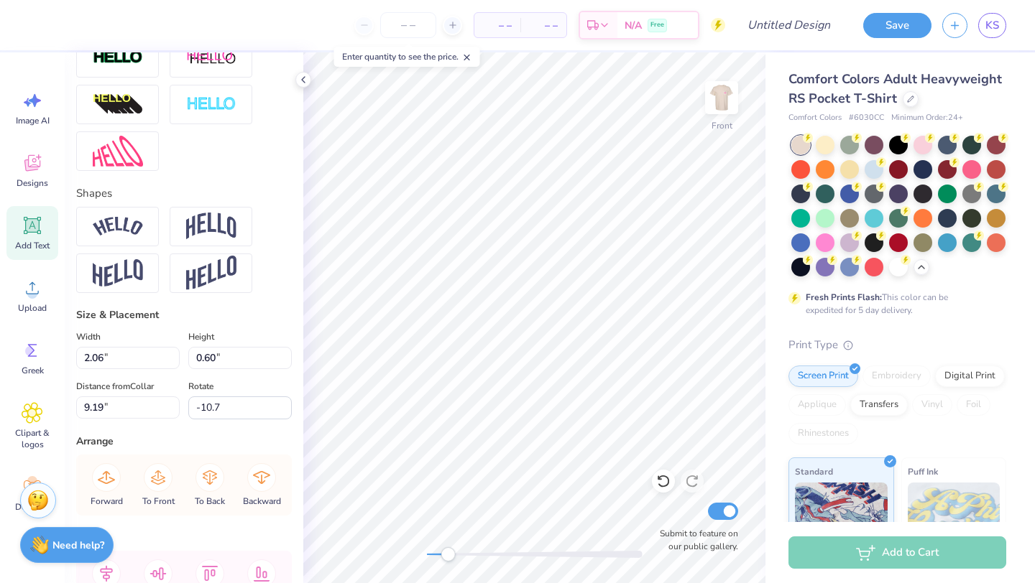
type input "2.04"
type input "0.52"
type input "8.00"
type input "2.14"
type input "0.54"
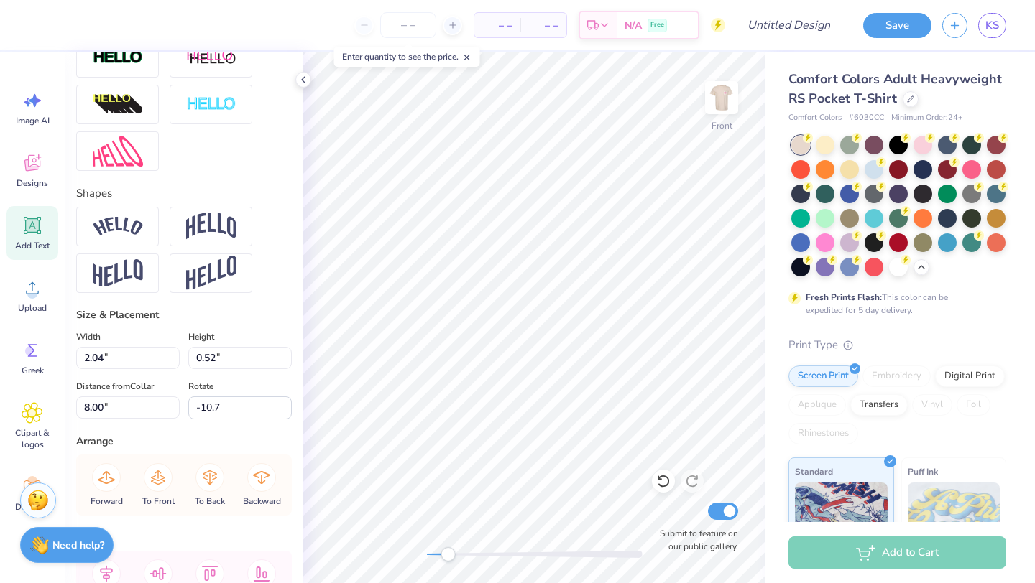
type input "7.97"
type input "0.0"
type input "1.08"
type input "0.36"
type input "8.53"
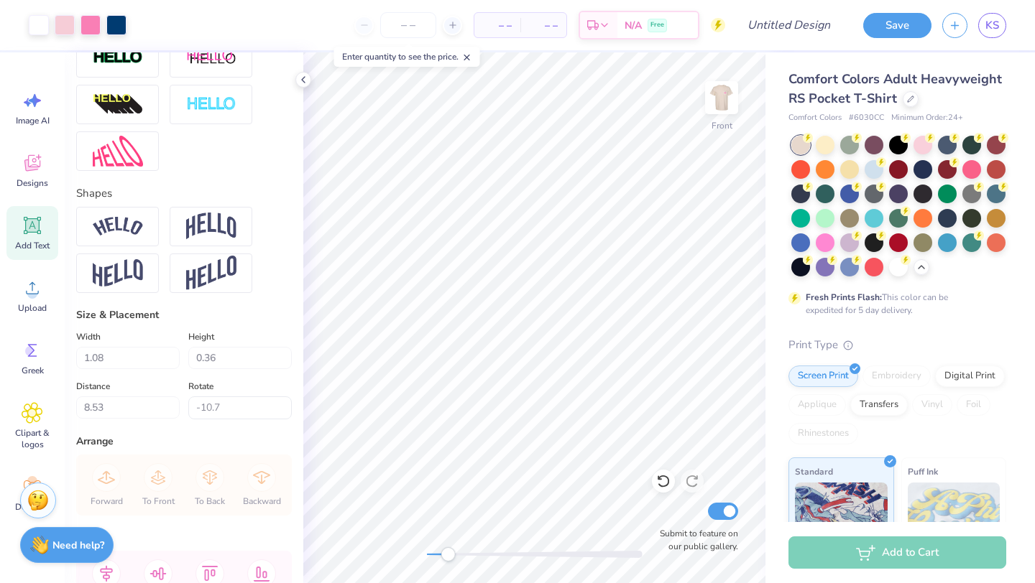
type input "0.0"
type input "8.35"
type input "0.0"
type input "2.06"
type input "0.60"
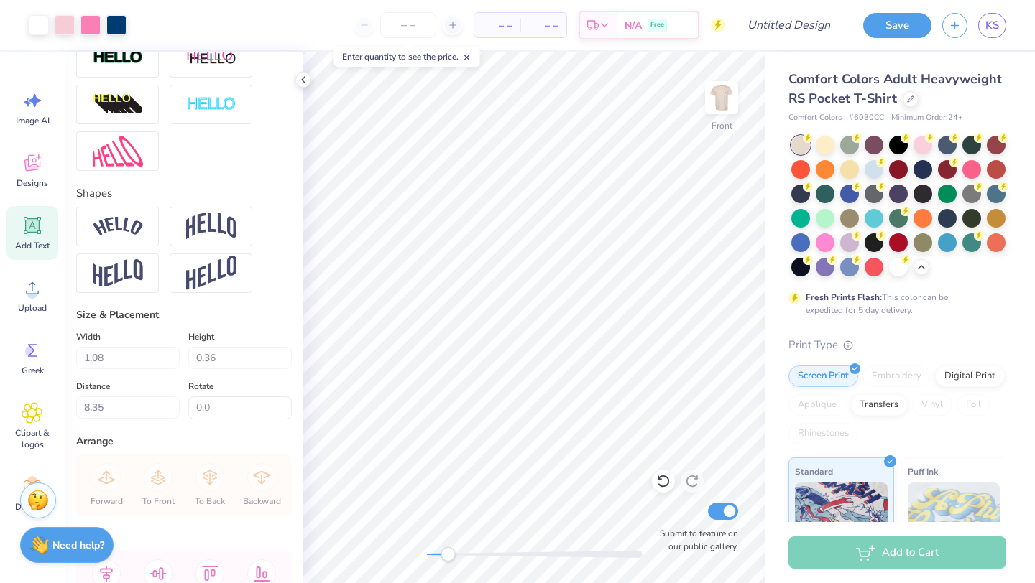
type input "9.19"
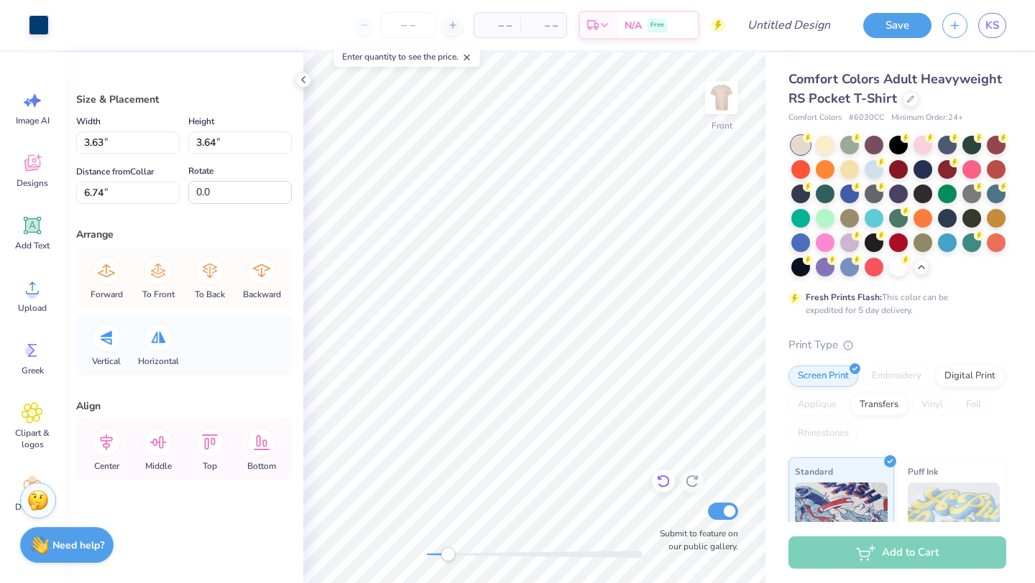
click at [661, 476] on icon at bounding box center [663, 481] width 14 height 14
click at [661, 476] on icon at bounding box center [663, 482] width 12 height 13
click at [28, 180] on span "Designs" at bounding box center [33, 182] width 32 height 11
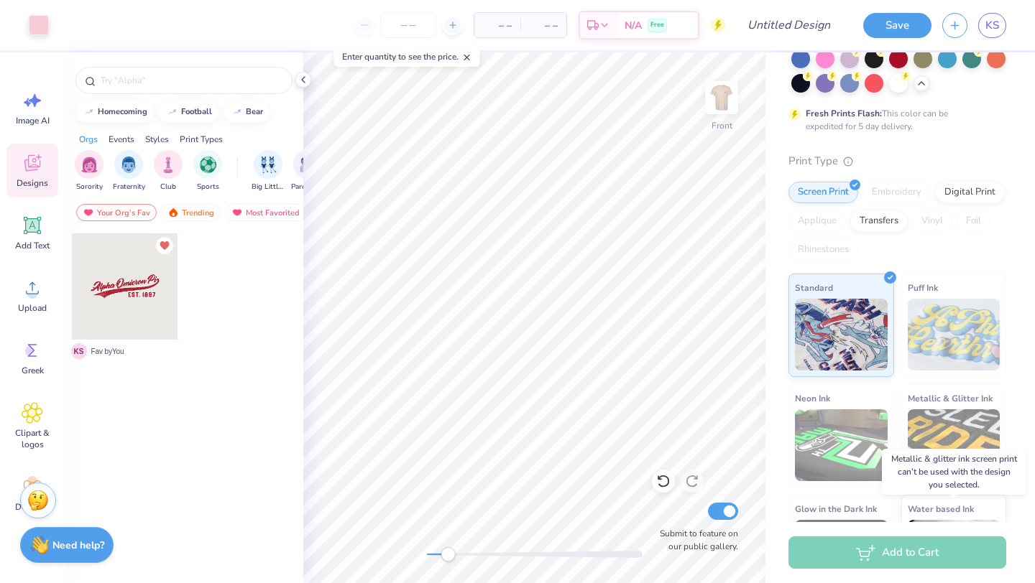
scroll to position [0, 0]
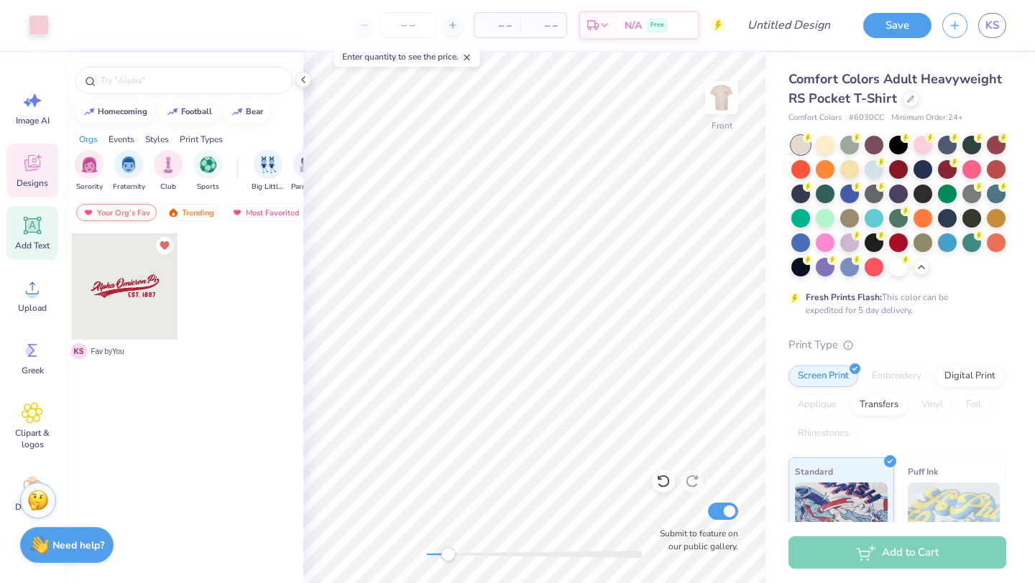
click at [37, 234] on icon at bounding box center [32, 225] width 17 height 17
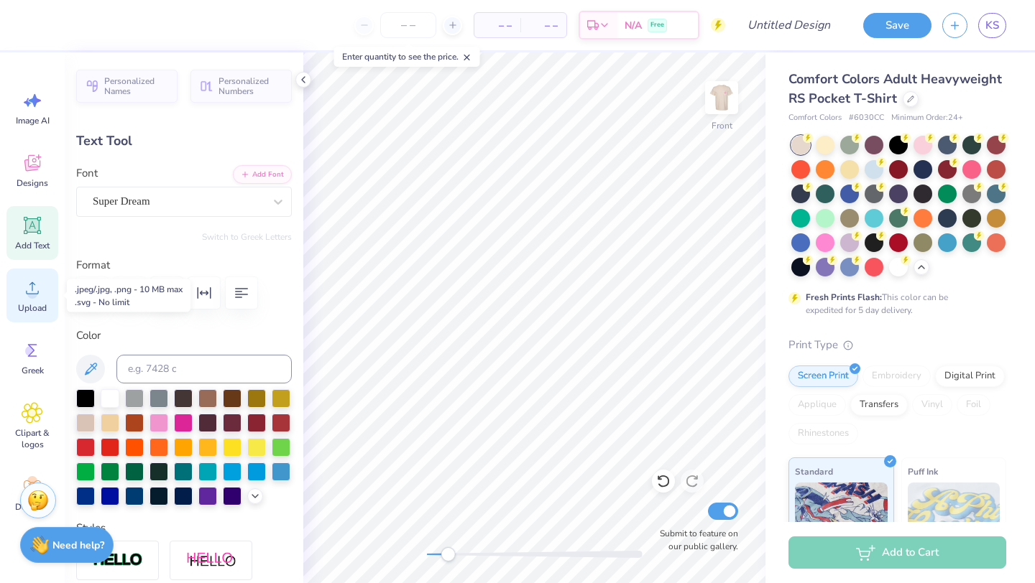
click at [40, 295] on icon at bounding box center [33, 288] width 22 height 22
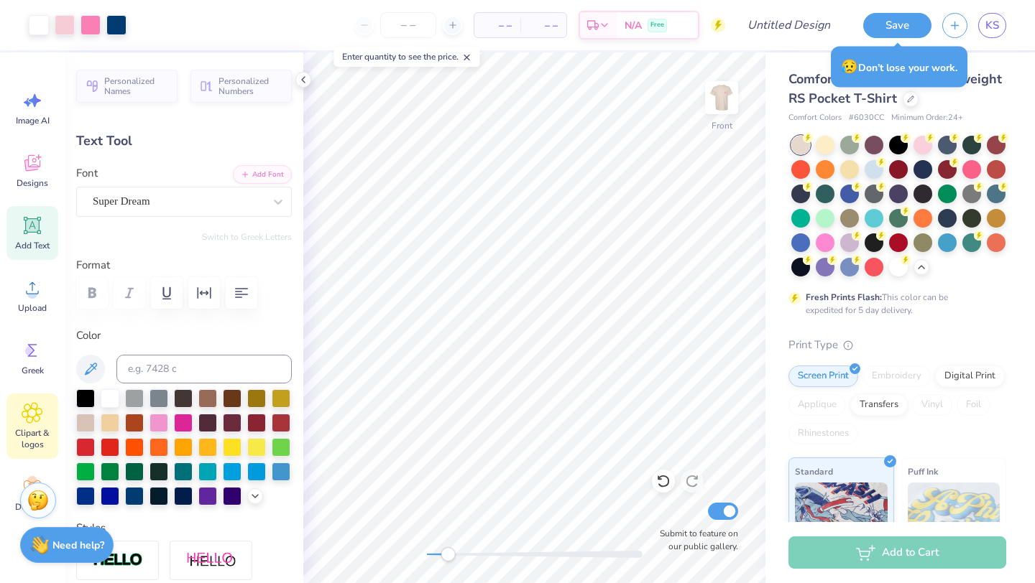
scroll to position [46, 0]
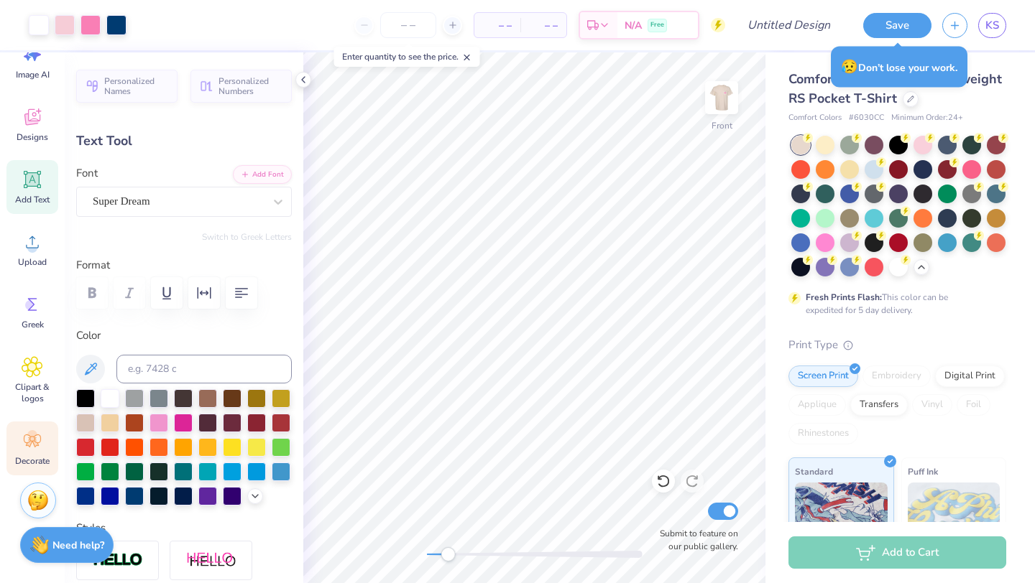
click at [37, 437] on icon at bounding box center [33, 441] width 22 height 22
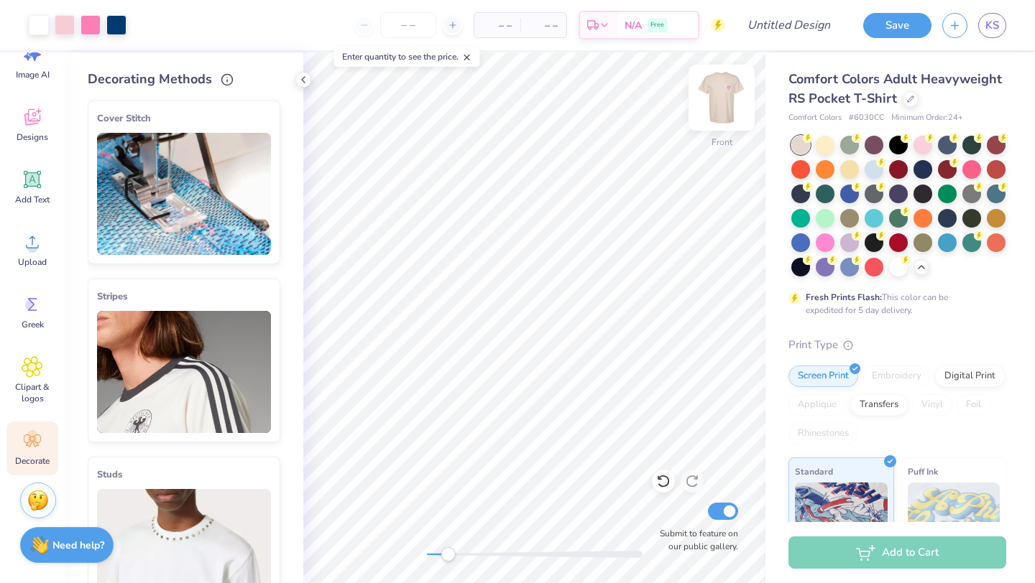
click at [726, 103] on img at bounding box center [721, 97] width 57 height 57
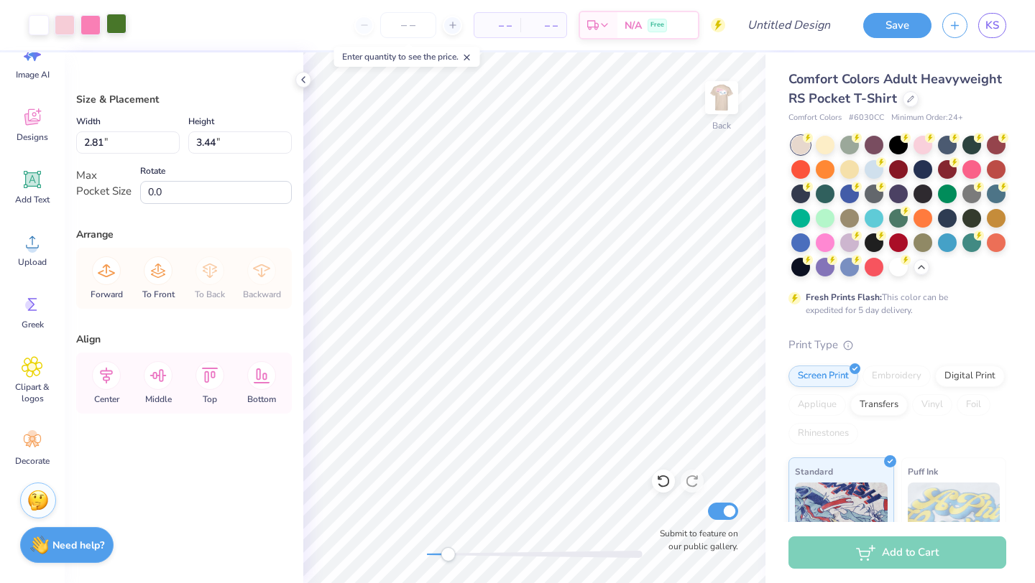
click at [121, 24] on div at bounding box center [116, 24] width 20 height 20
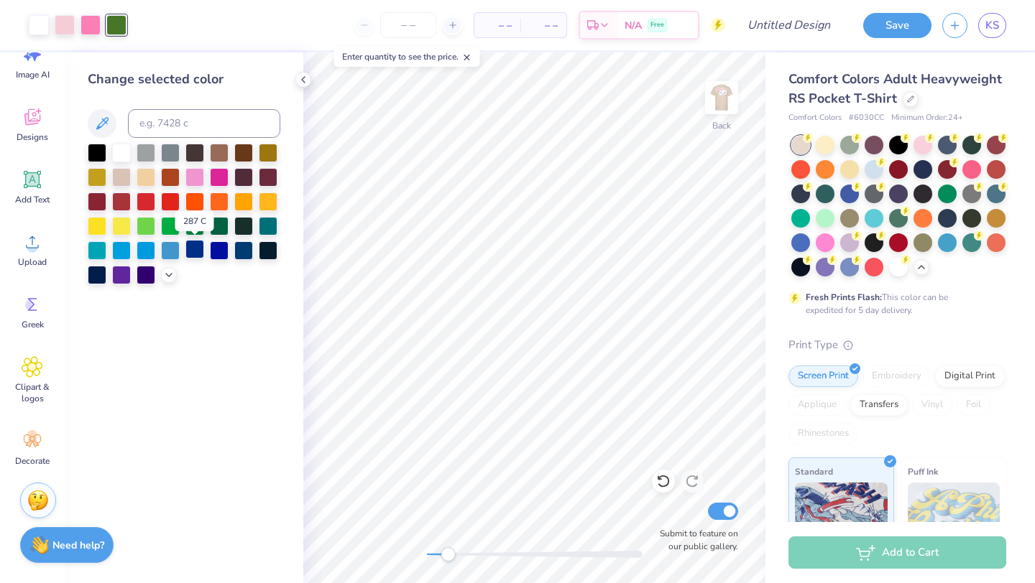
click at [197, 254] on div at bounding box center [194, 249] width 19 height 19
click at [241, 253] on div at bounding box center [243, 249] width 19 height 19
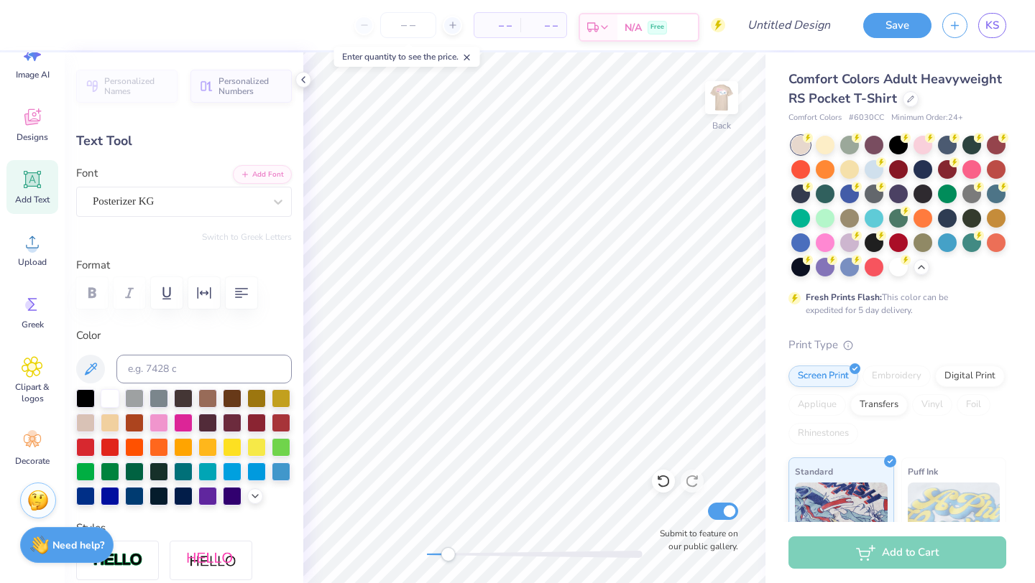
scroll to position [0, 1]
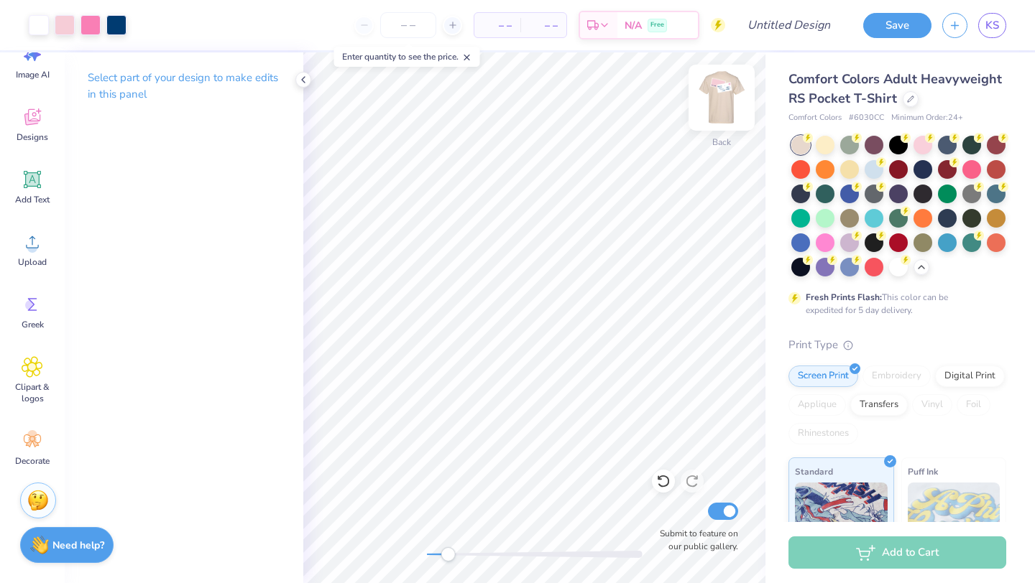
click at [725, 90] on img at bounding box center [721, 97] width 57 height 57
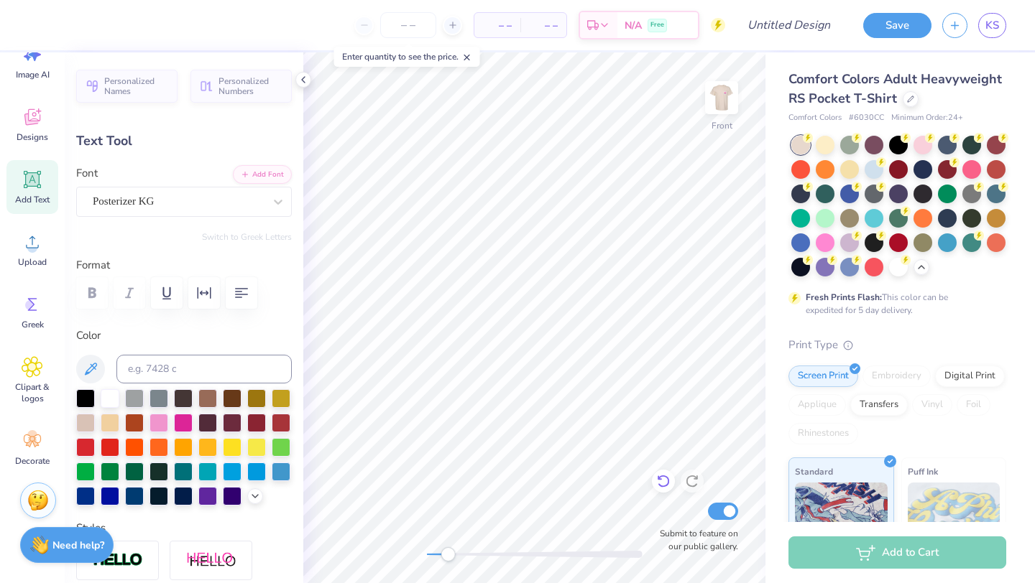
scroll to position [0, 0]
click at [720, 109] on img at bounding box center [721, 97] width 57 height 57
click at [738, 96] on img at bounding box center [721, 97] width 57 height 57
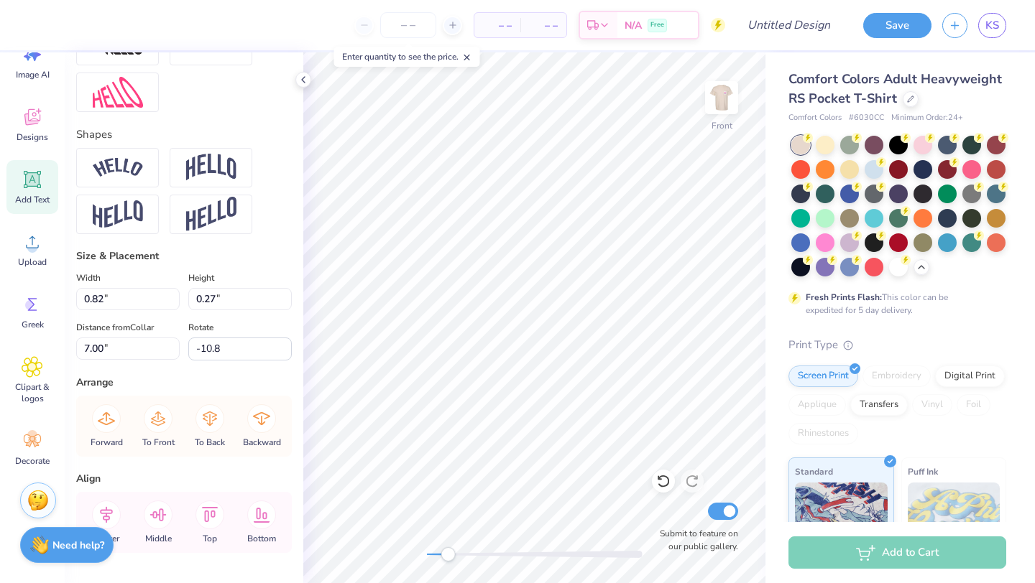
scroll to position [603, 0]
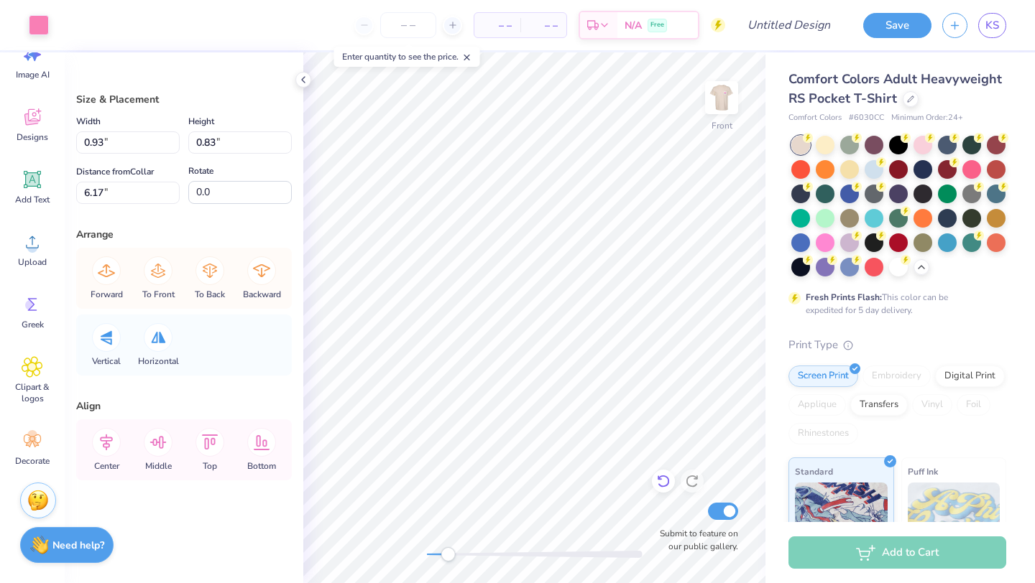
click at [660, 484] on icon at bounding box center [663, 481] width 14 height 14
click at [689, 487] on icon at bounding box center [692, 481] width 14 height 14
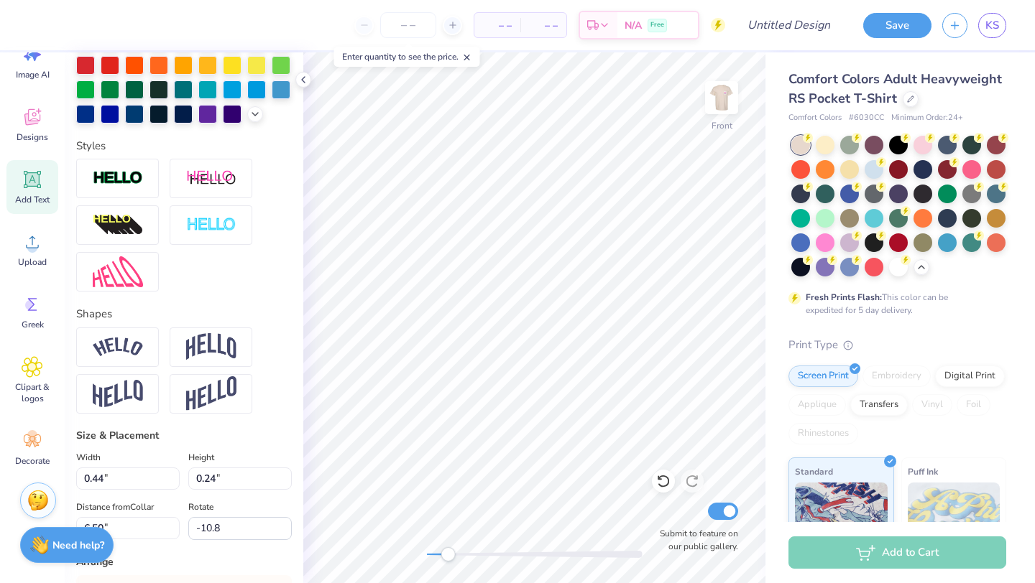
scroll to position [383, 0]
click at [286, 481] on input "0.23" at bounding box center [239, 478] width 103 height 22
click at [286, 481] on input "0.22" at bounding box center [239, 478] width 103 height 22
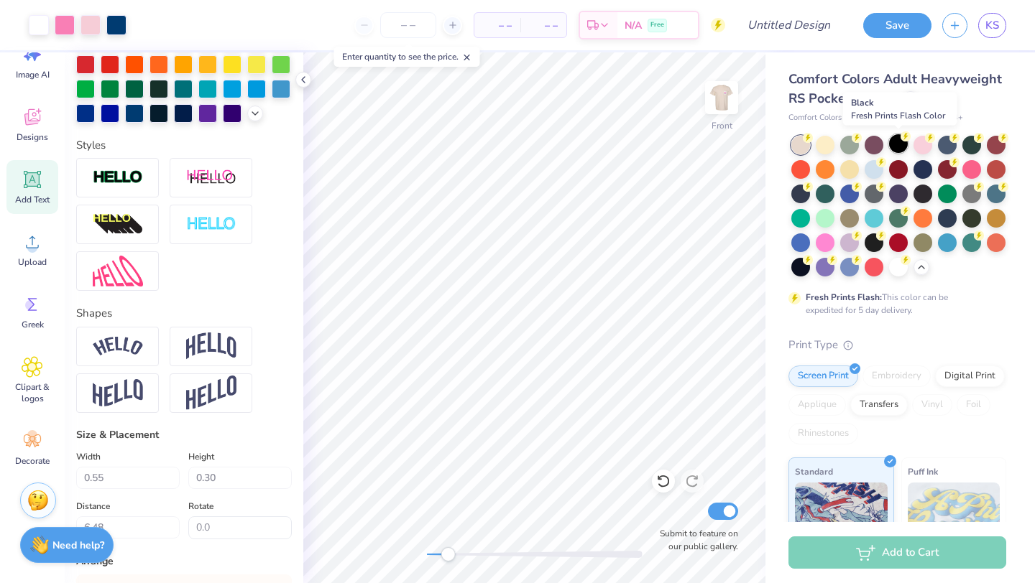
click at [896, 137] on div at bounding box center [898, 143] width 19 height 19
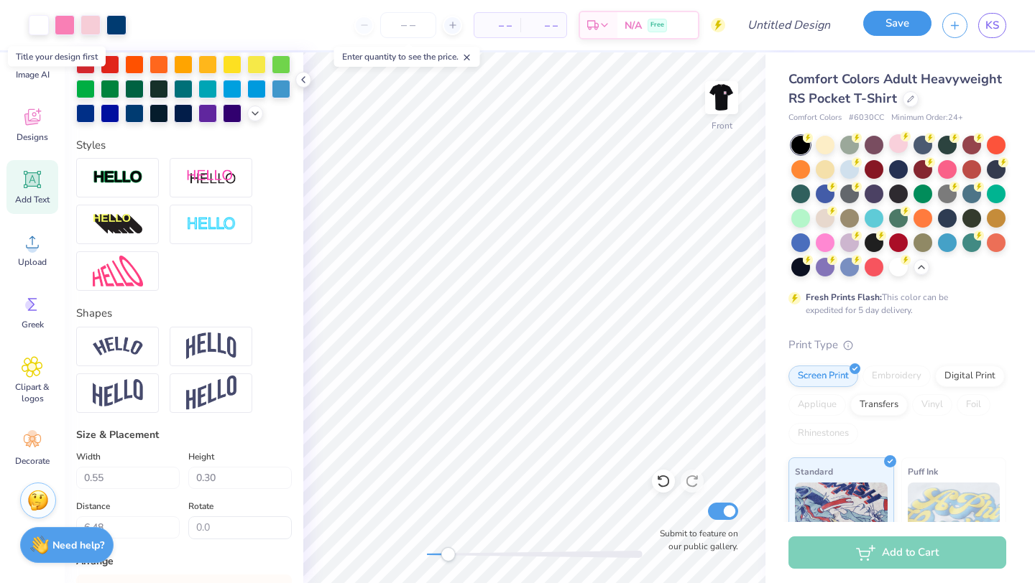
click at [907, 24] on button "Save" at bounding box center [897, 23] width 68 height 25
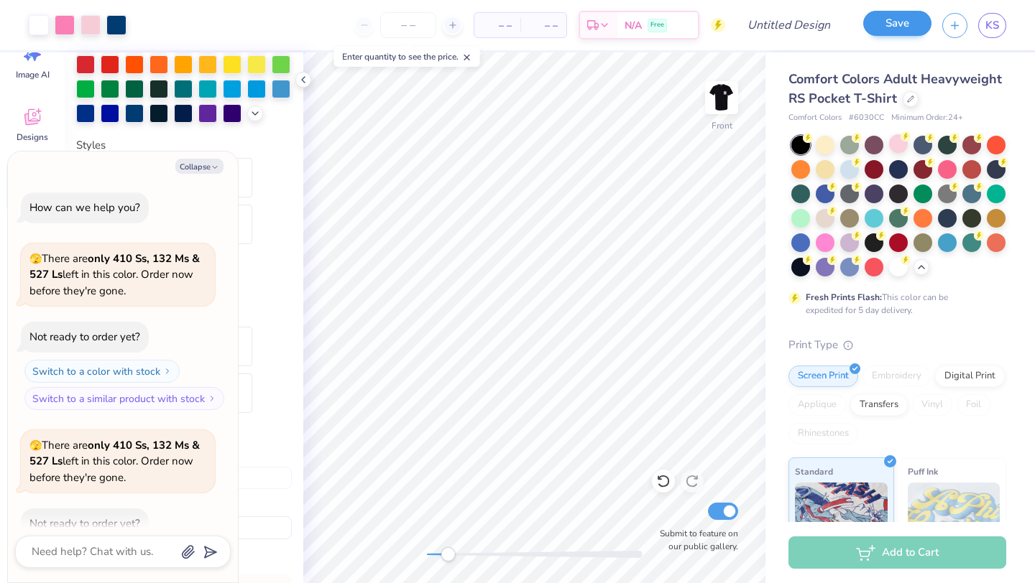
scroll to position [195, 0]
